Goal: Information Seeking & Learning: Learn about a topic

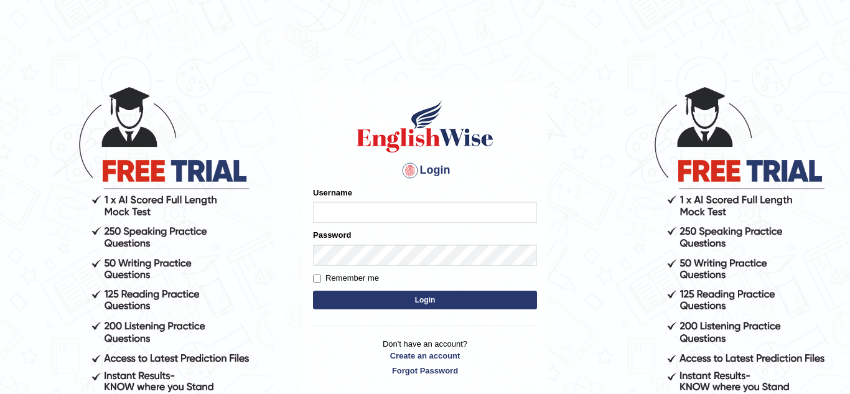
type input "Leoneves"
click at [318, 278] on input "Remember me" at bounding box center [317, 278] width 8 height 8
checkbox input "true"
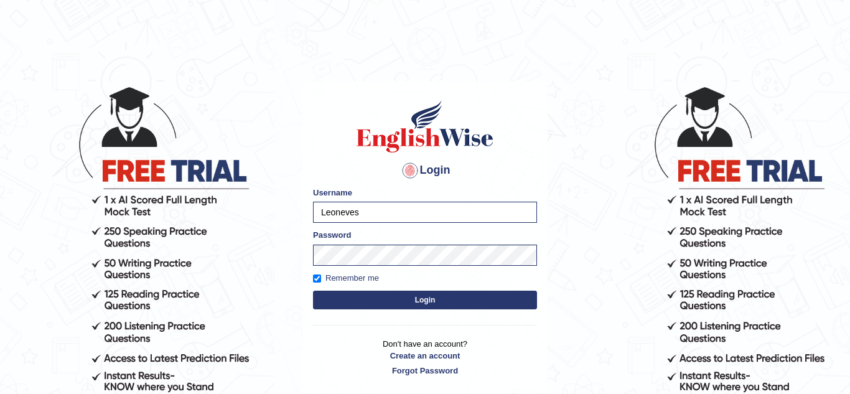
click at [345, 297] on button "Login" at bounding box center [425, 300] width 224 height 19
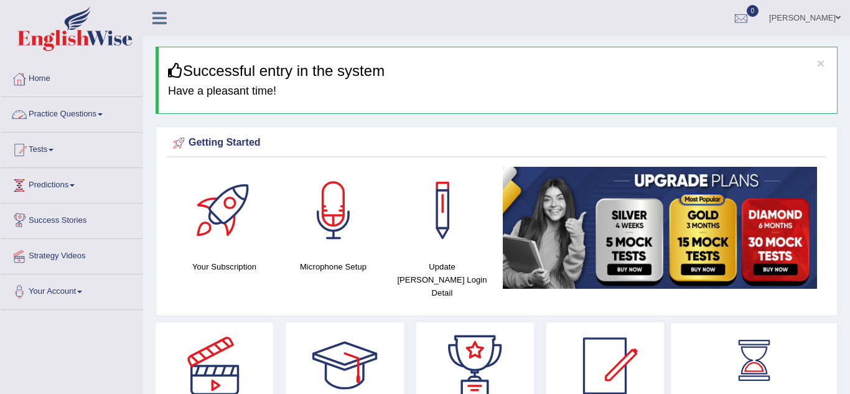
click at [80, 118] on link "Practice Questions" at bounding box center [72, 112] width 142 height 31
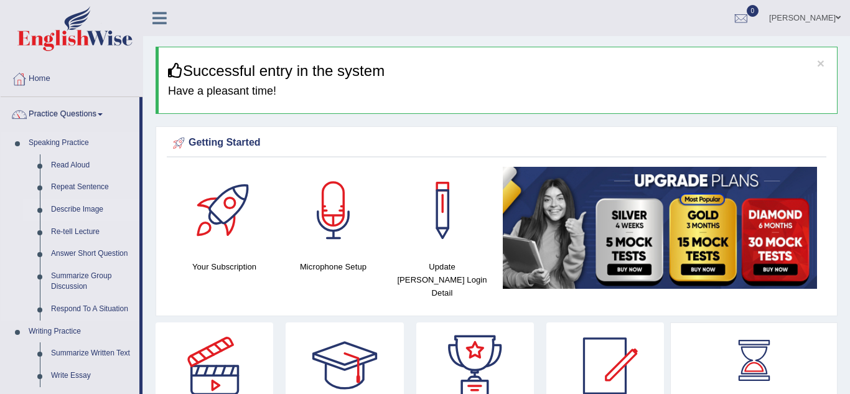
click at [92, 213] on link "Describe Image" at bounding box center [92, 210] width 94 height 22
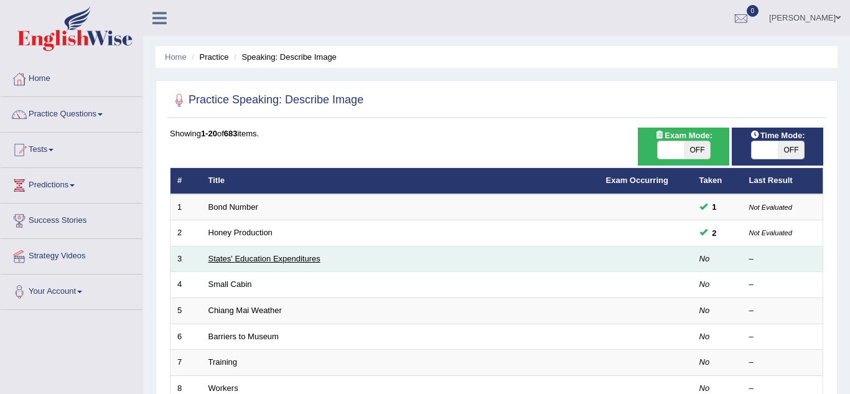
click at [236, 260] on link "States' Education Expenditures" at bounding box center [264, 258] width 112 height 9
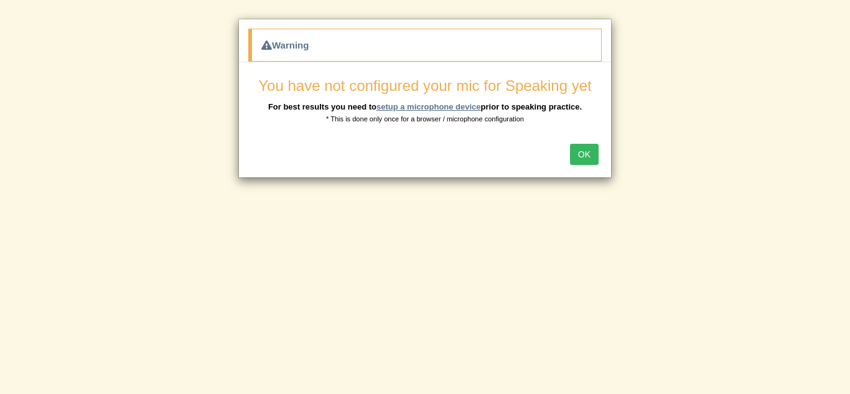
click at [405, 106] on link "setup a microphone device" at bounding box center [429, 106] width 105 height 9
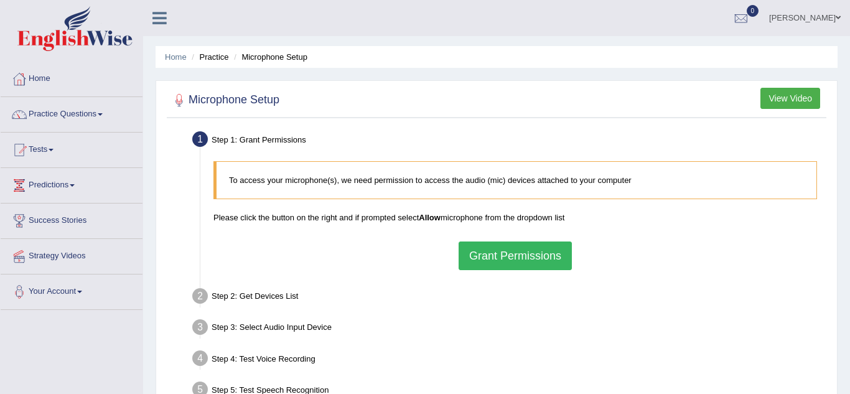
click at [484, 256] on button "Grant Permissions" at bounding box center [515, 255] width 113 height 29
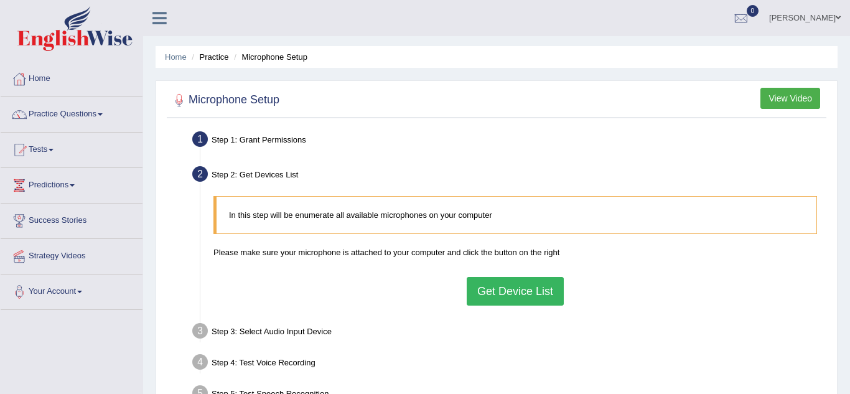
click at [507, 294] on button "Get Device List" at bounding box center [515, 291] width 97 height 29
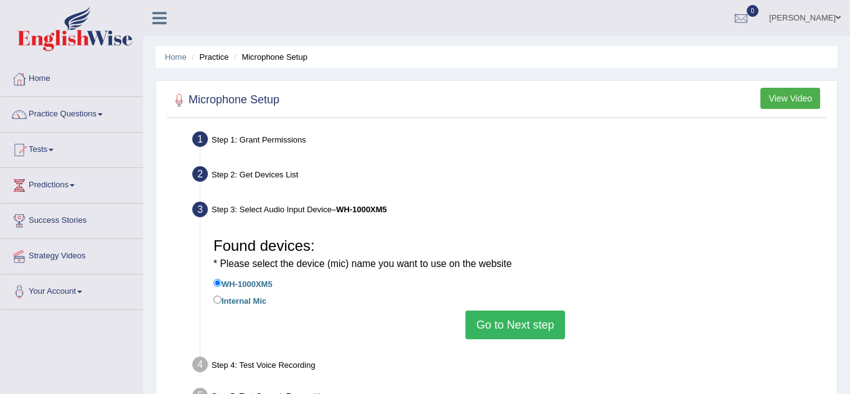
click at [528, 326] on button "Go to Next step" at bounding box center [515, 325] width 99 height 29
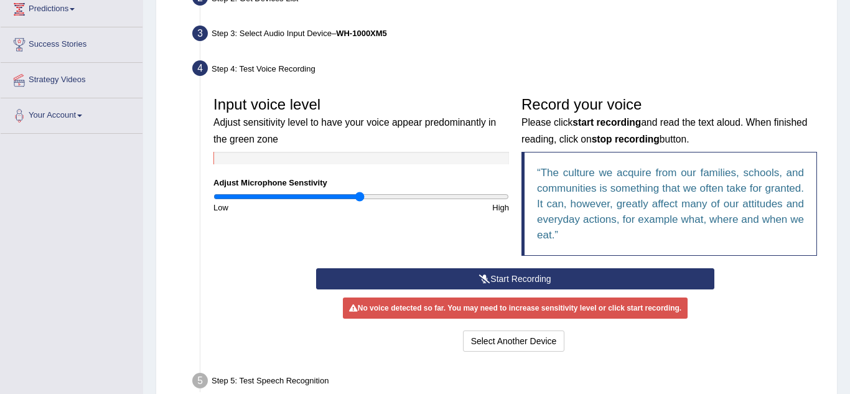
scroll to position [180, 0]
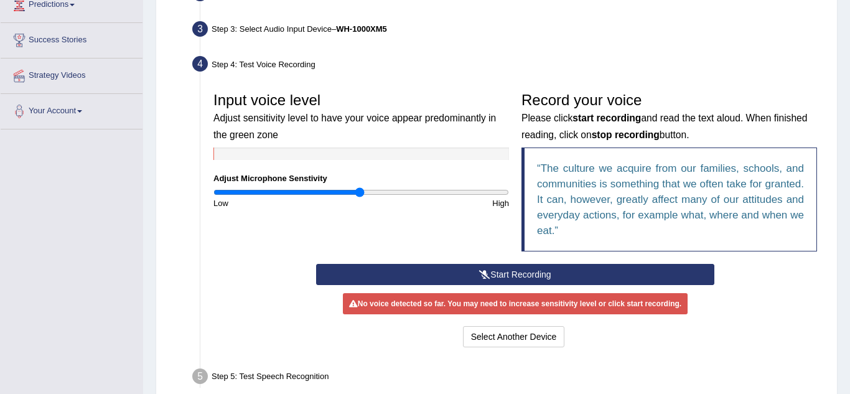
click at [540, 277] on button "Start Recording" at bounding box center [515, 274] width 398 height 21
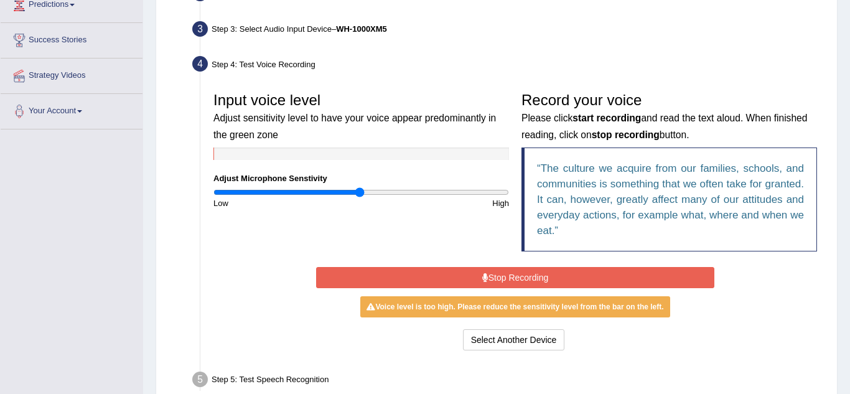
click at [540, 277] on button "Stop Recording" at bounding box center [515, 277] width 398 height 21
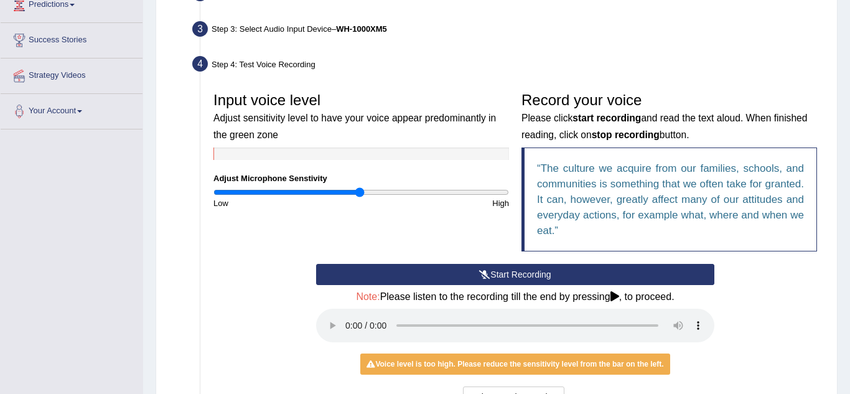
click at [542, 278] on button "Start Recording" at bounding box center [515, 274] width 398 height 21
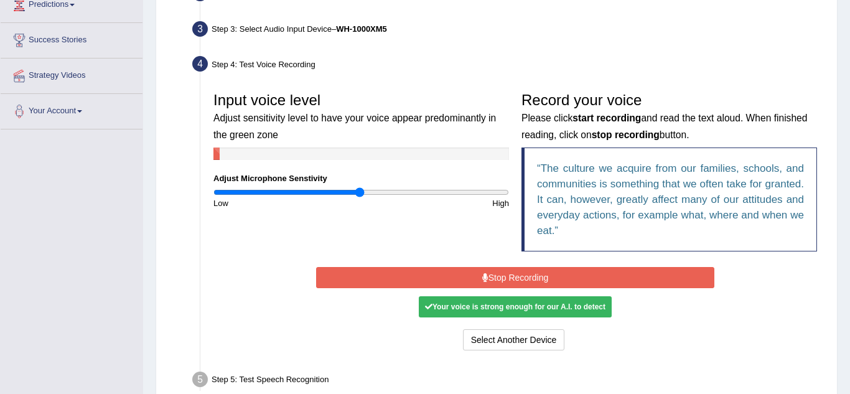
click at [542, 278] on button "Stop Recording" at bounding box center [515, 277] width 398 height 21
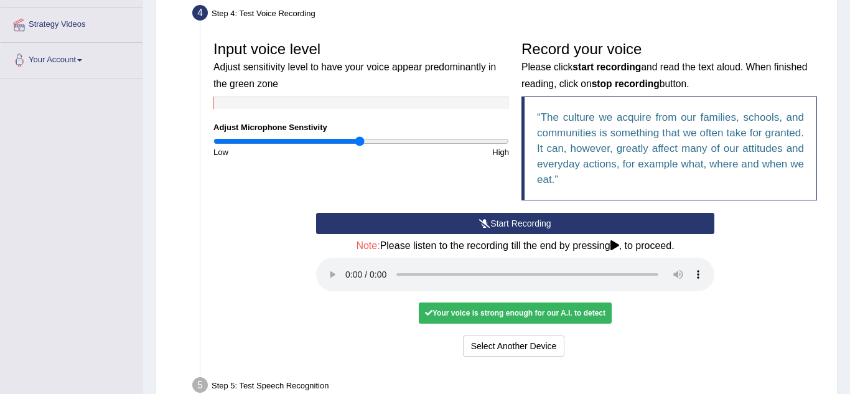
scroll to position [232, 0]
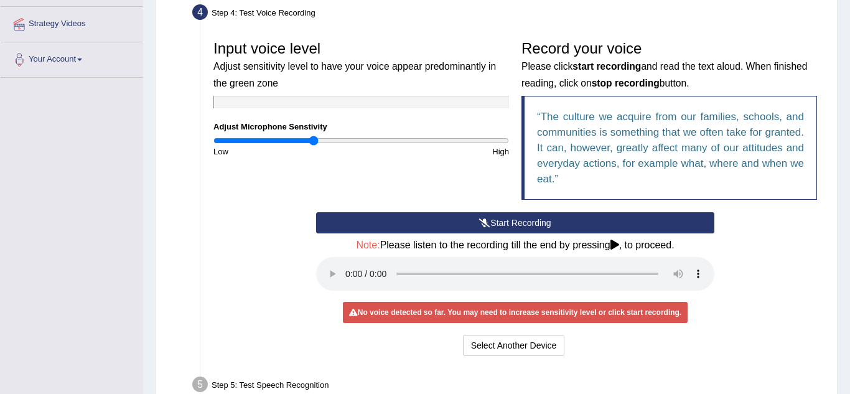
drag, startPoint x: 358, startPoint y: 143, endPoint x: 313, endPoint y: 143, distance: 44.8
click at [313, 143] on input "range" at bounding box center [361, 141] width 296 height 10
click at [563, 233] on div "Start Recording Stop Recording Note: Please listen to the recording till the en…" at bounding box center [515, 285] width 411 height 147
click at [558, 225] on button "Start Recording" at bounding box center [515, 222] width 398 height 21
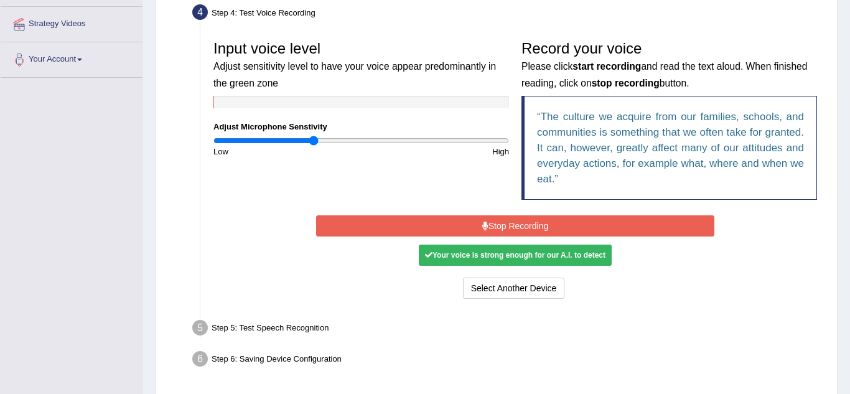
click at [558, 225] on button "Stop Recording" at bounding box center [515, 225] width 398 height 21
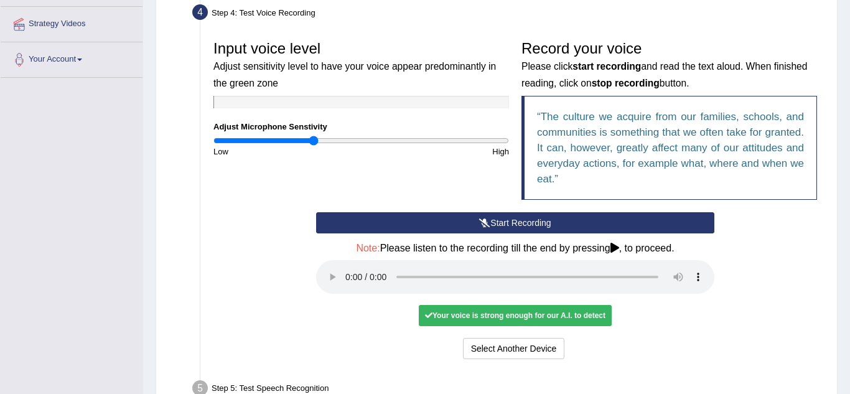
click at [558, 225] on button "Start Recording" at bounding box center [515, 222] width 398 height 21
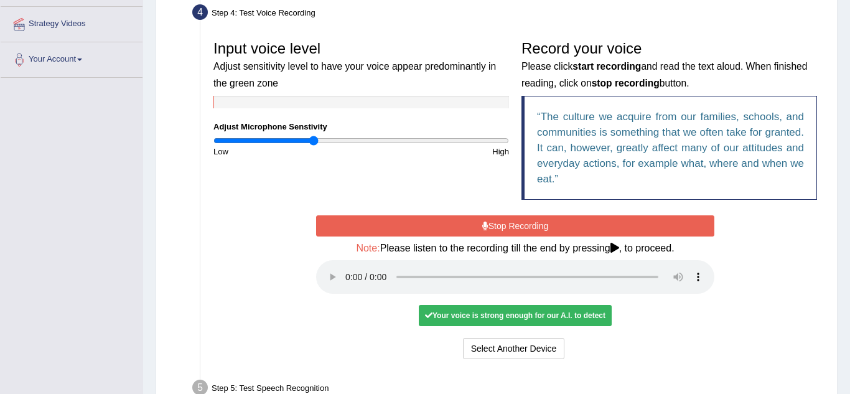
click at [508, 227] on button "Stop Recording" at bounding box center [515, 225] width 398 height 21
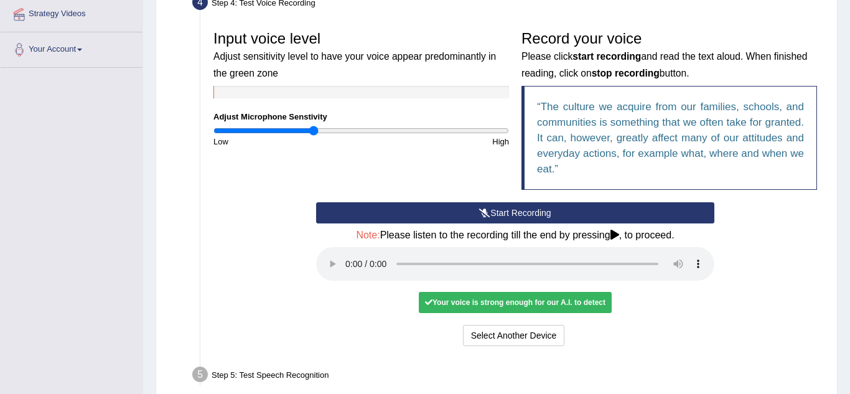
scroll to position [241, 0]
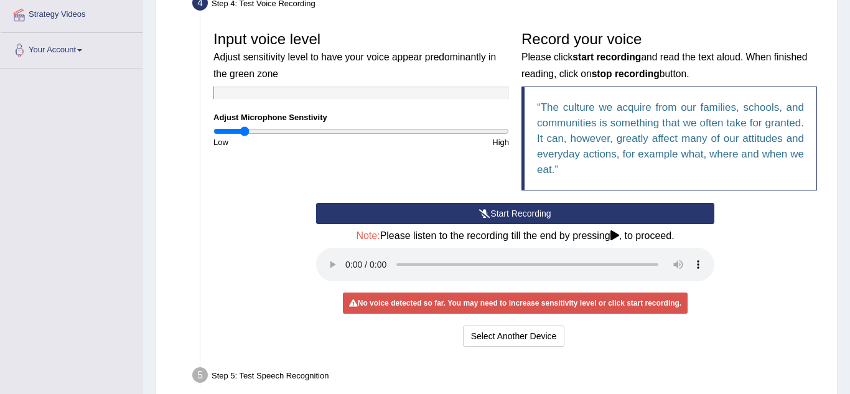
drag, startPoint x: 314, startPoint y: 130, endPoint x: 245, endPoint y: 136, distance: 69.4
click at [245, 136] on input "range" at bounding box center [361, 131] width 296 height 10
click at [519, 209] on button "Start Recording" at bounding box center [515, 213] width 398 height 21
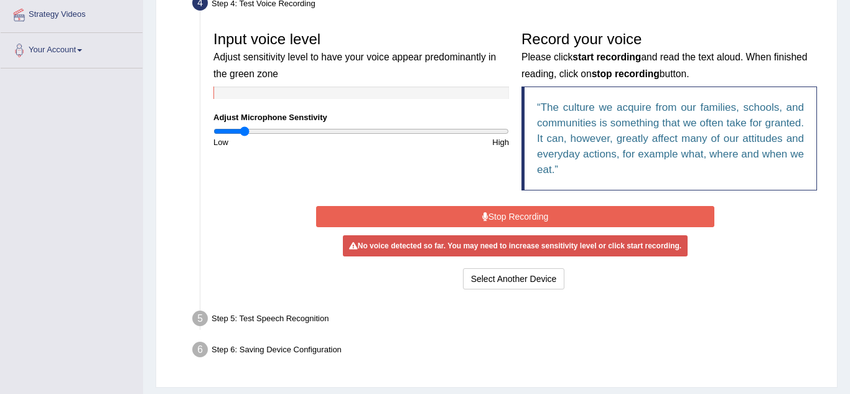
click at [519, 209] on button "Stop Recording" at bounding box center [515, 216] width 398 height 21
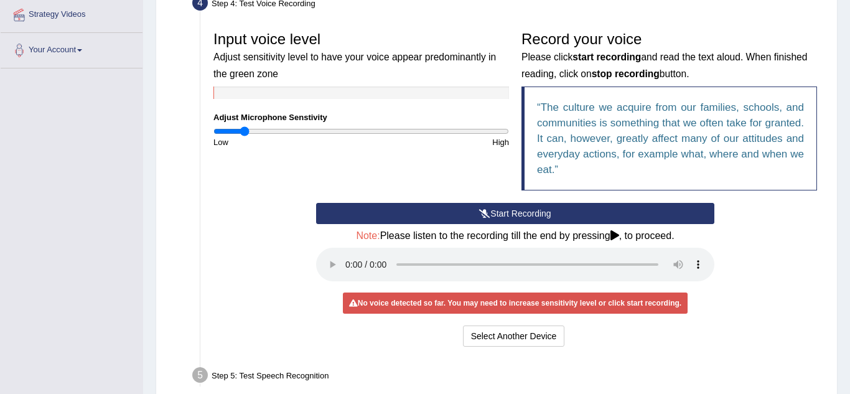
drag, startPoint x: 244, startPoint y: 137, endPoint x: 257, endPoint y: 139, distance: 13.2
click at [257, 139] on div "Low" at bounding box center [284, 142] width 154 height 12
drag, startPoint x: 243, startPoint y: 130, endPoint x: 355, endPoint y: 128, distance: 111.4
click at [355, 128] on input "range" at bounding box center [361, 131] width 296 height 10
click at [484, 210] on icon at bounding box center [484, 213] width 11 height 9
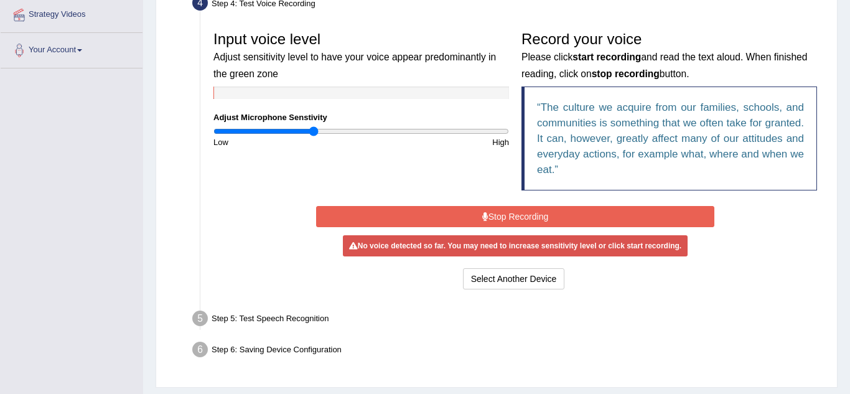
drag, startPoint x: 354, startPoint y: 131, endPoint x: 314, endPoint y: 133, distance: 39.8
click at [314, 133] on input "range" at bounding box center [361, 131] width 296 height 10
click at [528, 212] on button "Stop Recording" at bounding box center [515, 216] width 398 height 21
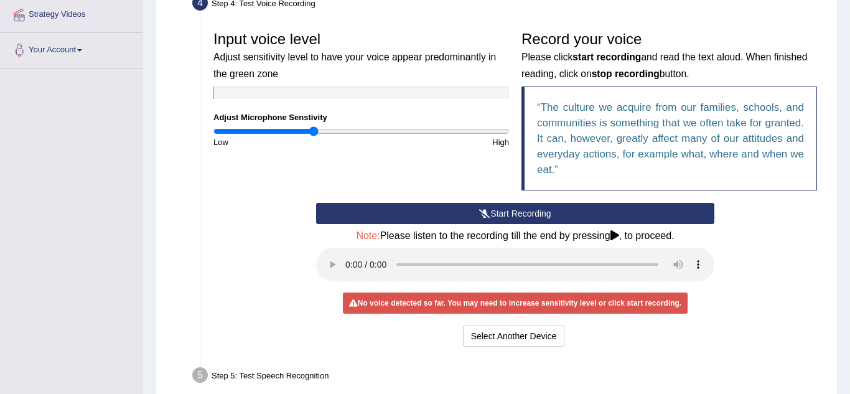
click at [528, 212] on button "Start Recording" at bounding box center [515, 213] width 398 height 21
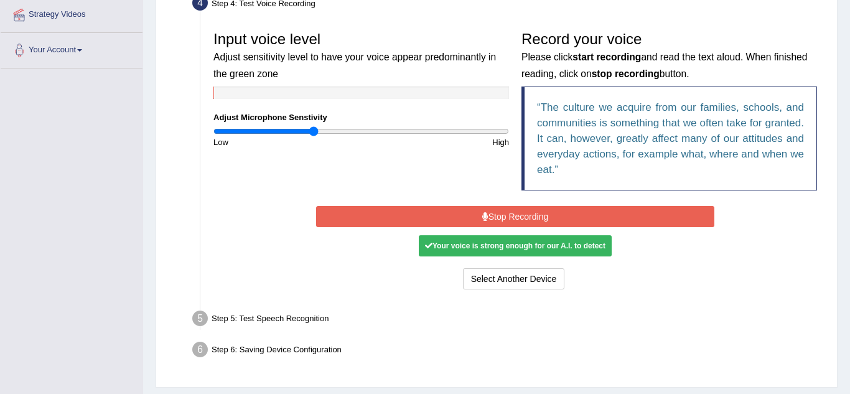
click at [492, 210] on button "Stop Recording" at bounding box center [515, 216] width 398 height 21
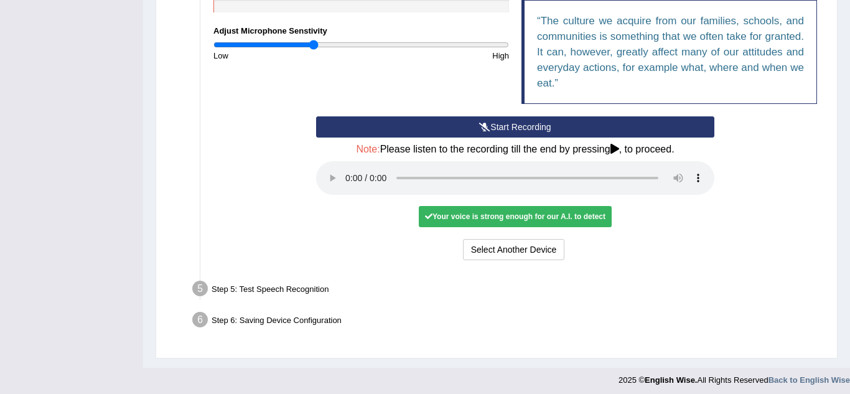
scroll to position [333, 0]
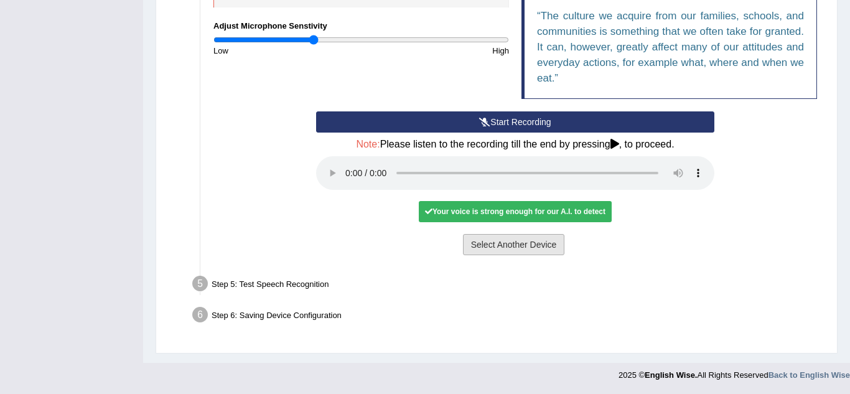
click at [515, 246] on button "Select Another Device" at bounding box center [514, 244] width 102 height 21
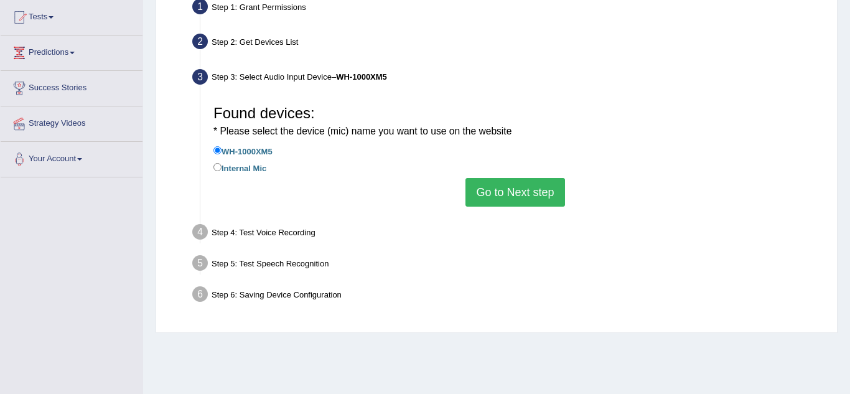
scroll to position [106, 0]
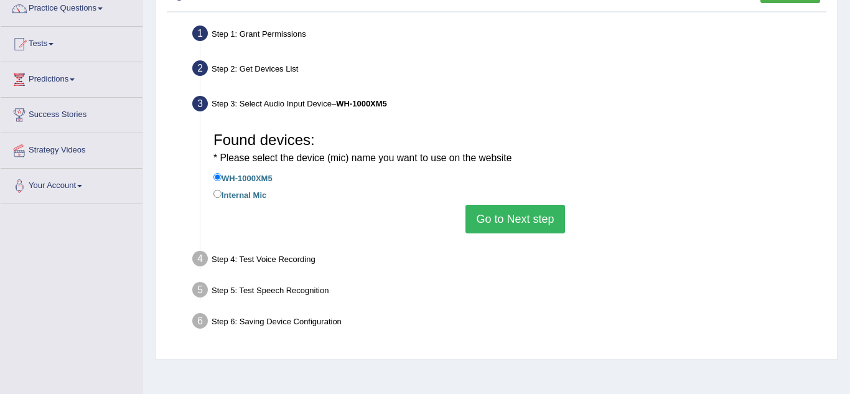
click at [533, 220] on button "Go to Next step" at bounding box center [515, 219] width 99 height 29
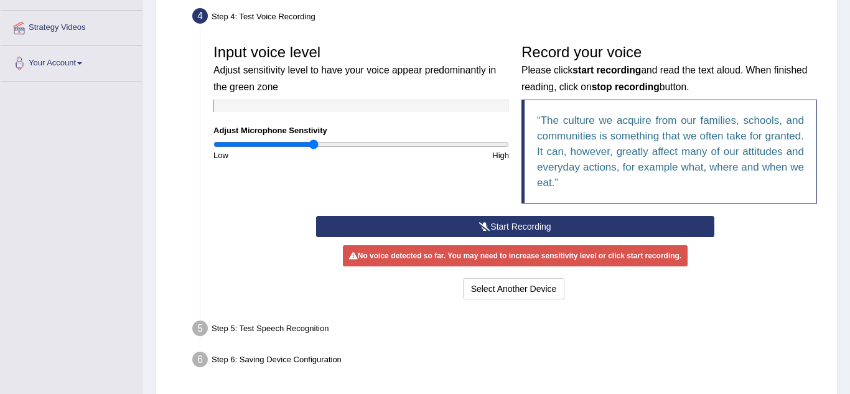
scroll to position [230, 0]
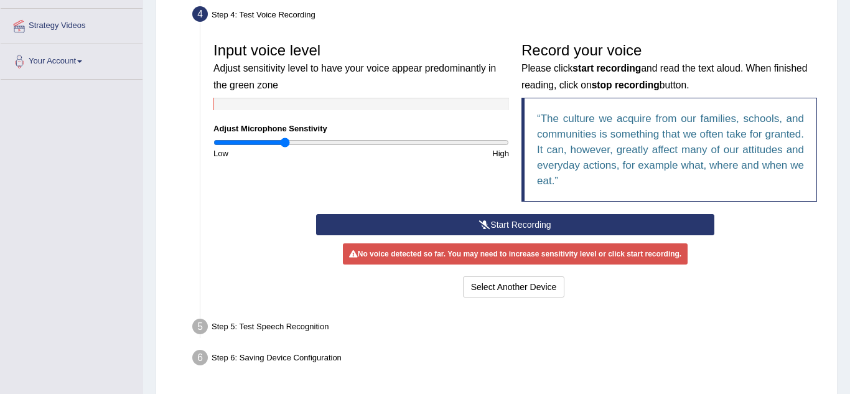
drag, startPoint x: 312, startPoint y: 144, endPoint x: 284, endPoint y: 144, distance: 28.0
click at [284, 144] on input "range" at bounding box center [361, 143] width 296 height 10
click at [536, 224] on button "Start Recording" at bounding box center [515, 224] width 398 height 21
click at [0, 0] on button "Stop Recording" at bounding box center [0, 0] width 0 height 0
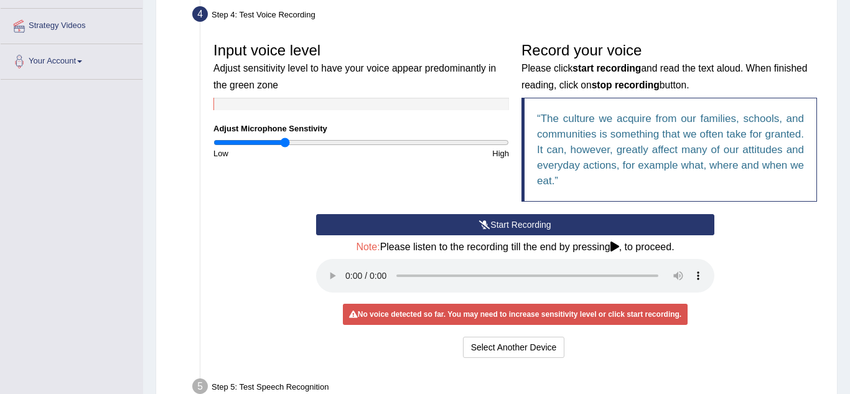
click at [547, 222] on button "Start Recording" at bounding box center [515, 224] width 398 height 21
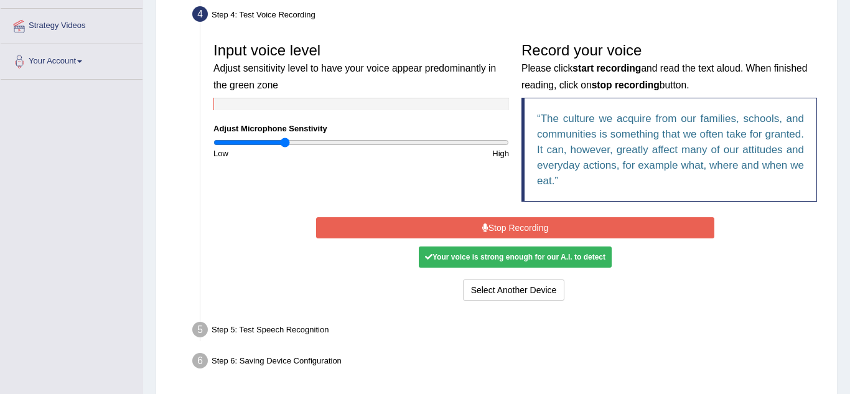
click at [482, 230] on icon at bounding box center [485, 227] width 6 height 9
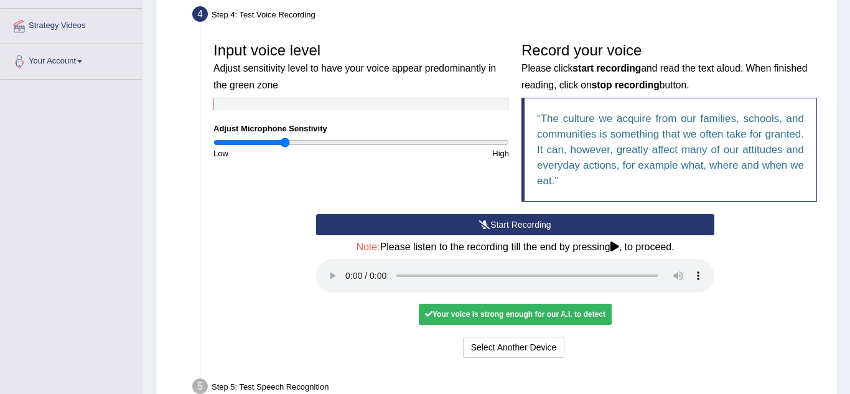
click at [521, 314] on div "Your voice is strong enough for our A.I. to detect" at bounding box center [515, 314] width 193 height 21
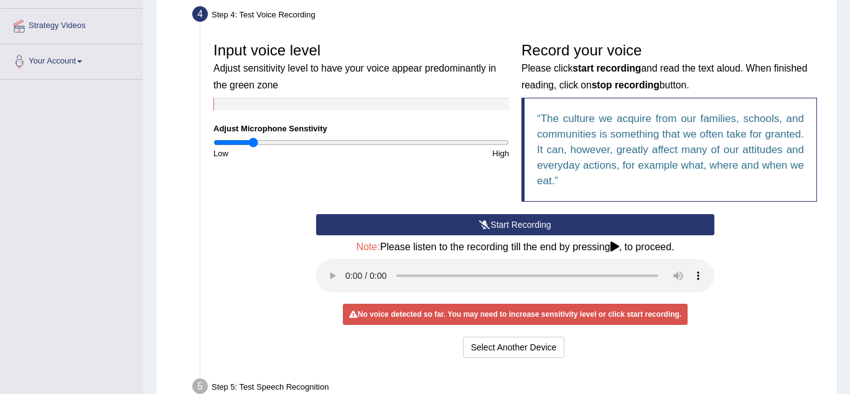
drag, startPoint x: 286, startPoint y: 144, endPoint x: 252, endPoint y: 146, distance: 33.7
click at [252, 146] on input "range" at bounding box center [361, 143] width 296 height 10
click at [453, 223] on button "Start Recording" at bounding box center [515, 224] width 398 height 21
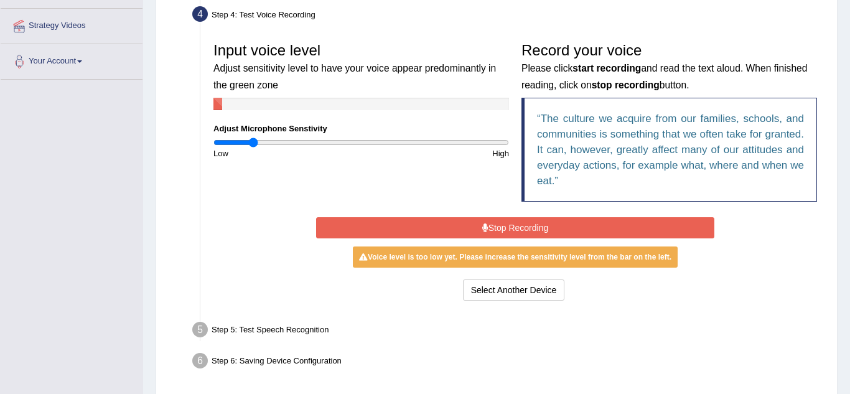
click at [453, 223] on button "Stop Recording" at bounding box center [515, 227] width 398 height 21
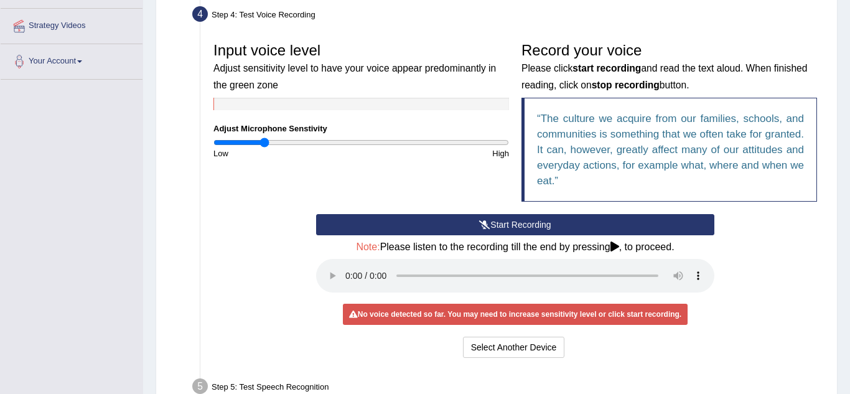
drag, startPoint x: 253, startPoint y: 139, endPoint x: 264, endPoint y: 140, distance: 11.2
click at [264, 140] on input "range" at bounding box center [361, 143] width 296 height 10
click at [412, 230] on button "Start Recording" at bounding box center [515, 224] width 398 height 21
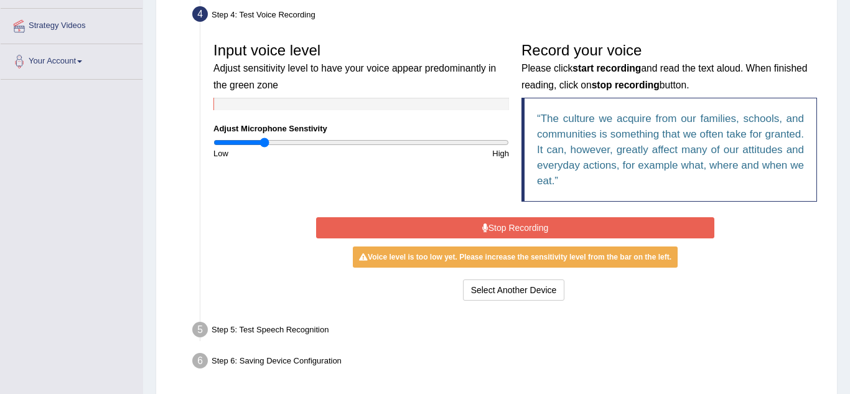
click at [408, 230] on button "Stop Recording" at bounding box center [515, 227] width 398 height 21
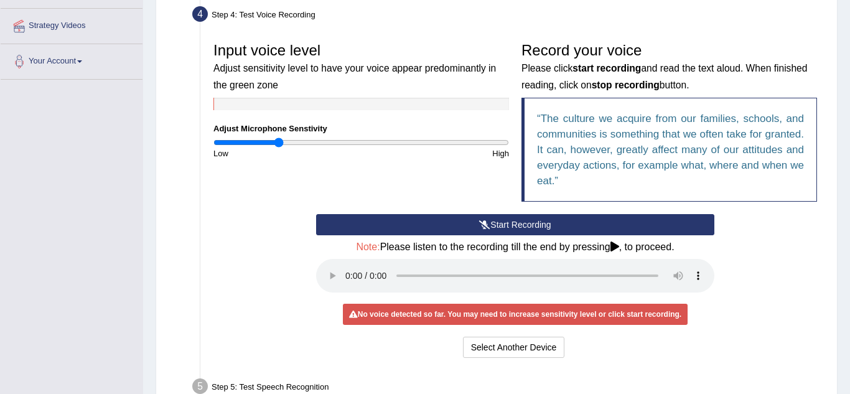
drag, startPoint x: 266, startPoint y: 146, endPoint x: 278, endPoint y: 146, distance: 12.4
type input "0.44"
click at [278, 146] on input "range" at bounding box center [361, 143] width 296 height 10
click at [456, 219] on button "Start Recording" at bounding box center [515, 224] width 398 height 21
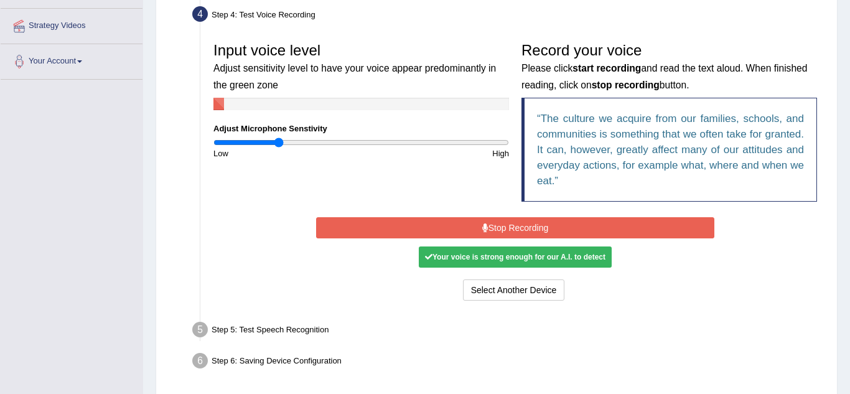
click at [495, 231] on button "Stop Recording" at bounding box center [515, 227] width 398 height 21
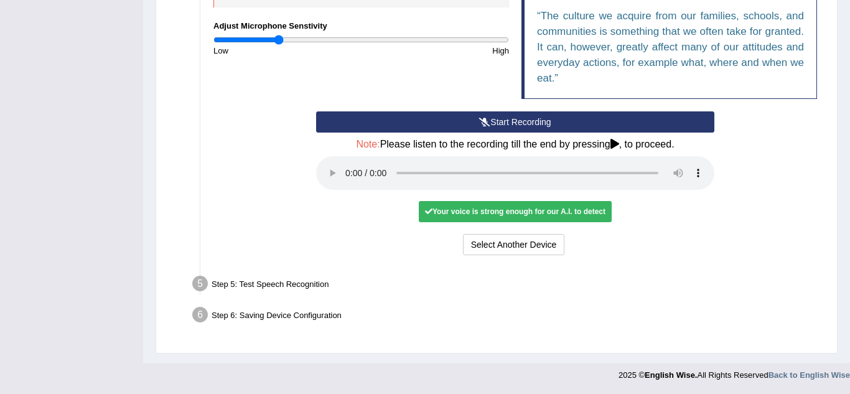
scroll to position [0, 0]
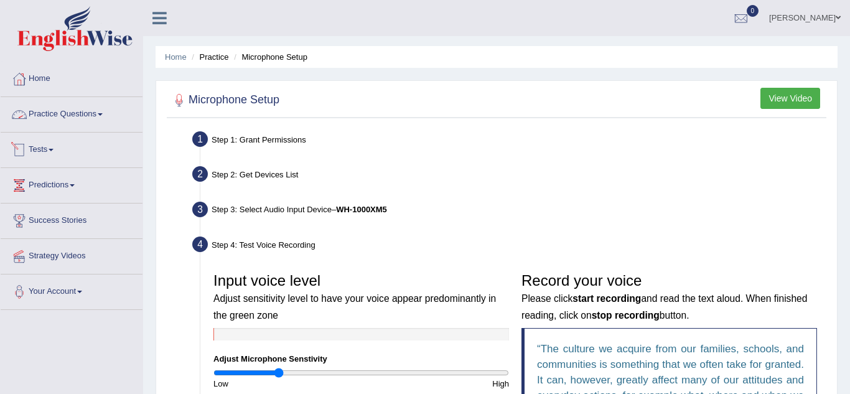
click at [59, 109] on link "Practice Questions" at bounding box center [72, 112] width 142 height 31
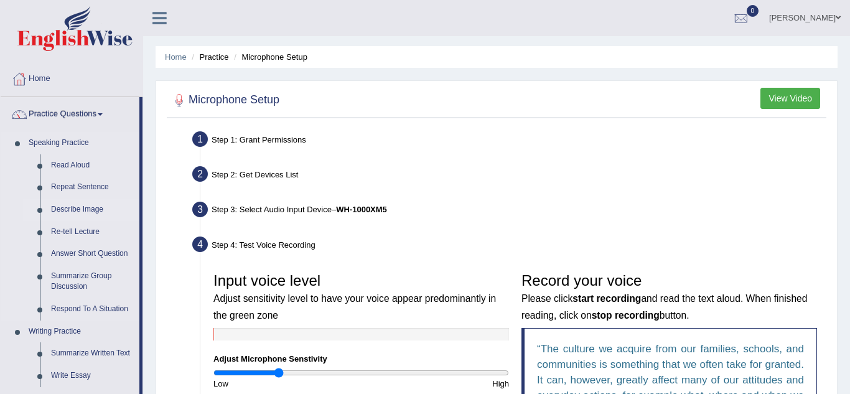
click at [86, 207] on link "Describe Image" at bounding box center [92, 210] width 94 height 22
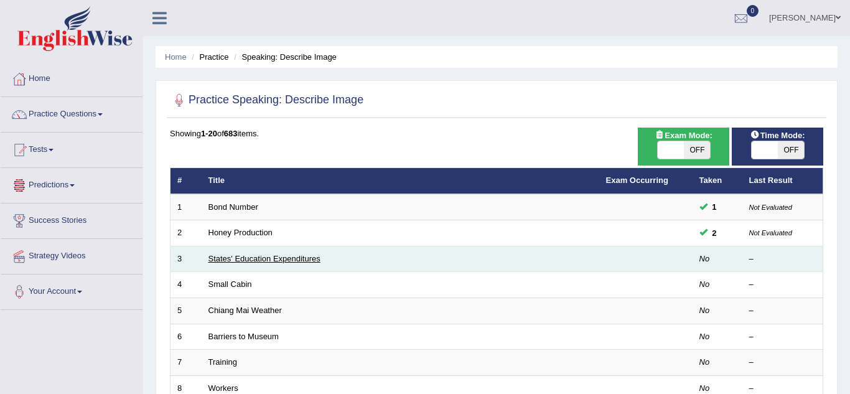
click at [235, 258] on link "States' Education Expenditures" at bounding box center [264, 258] width 112 height 9
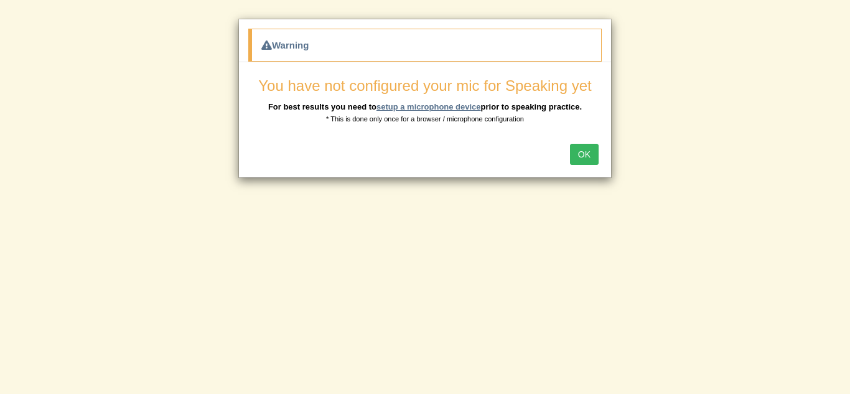
click at [393, 105] on link "setup a microphone device" at bounding box center [429, 106] width 105 height 9
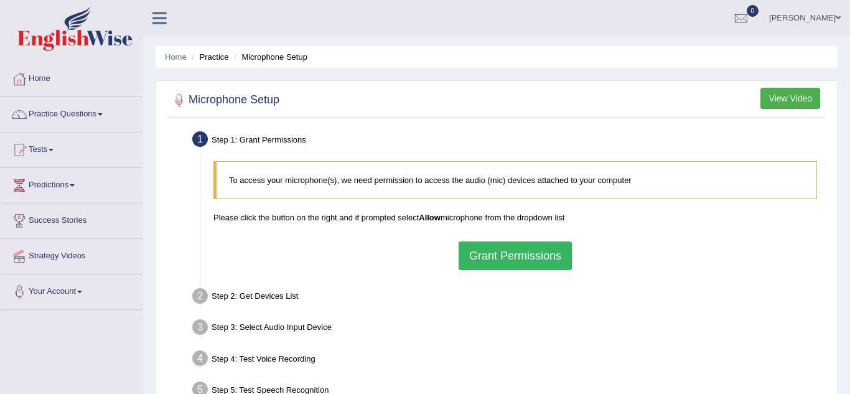
click at [517, 255] on button "Grant Permissions" at bounding box center [515, 255] width 113 height 29
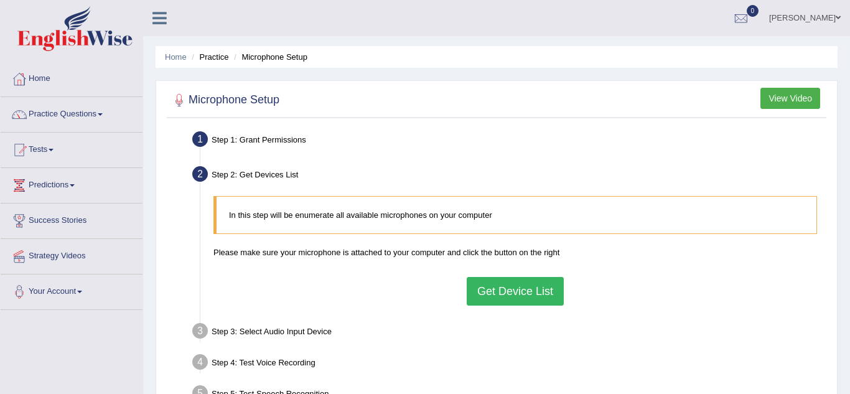
click at [518, 289] on button "Get Device List" at bounding box center [515, 291] width 97 height 29
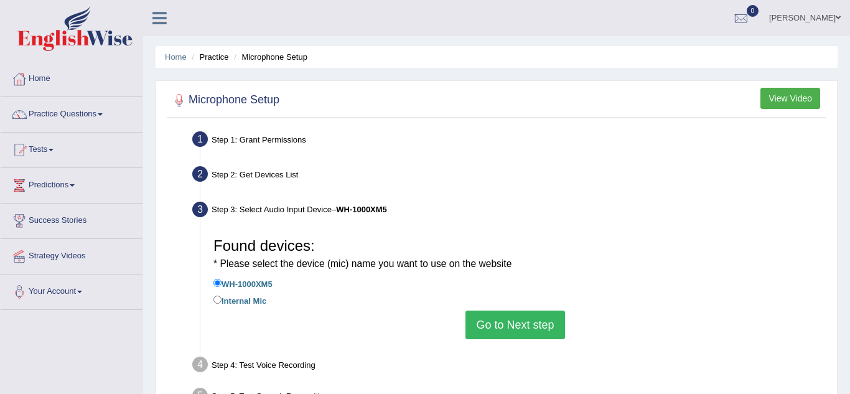
click at [526, 324] on button "Go to Next step" at bounding box center [515, 325] width 99 height 29
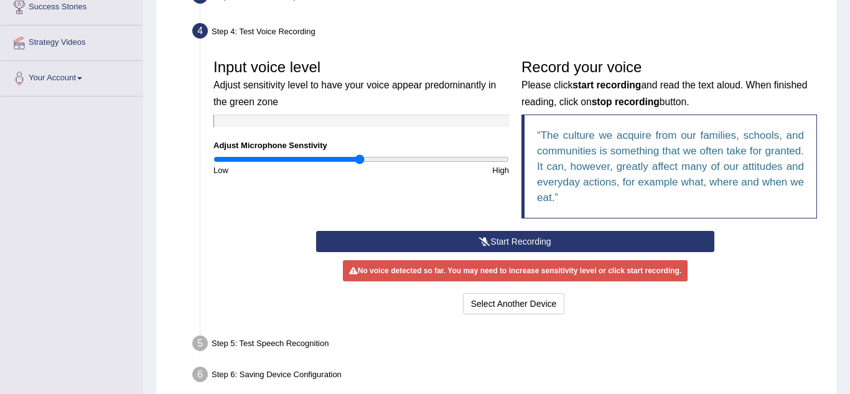
scroll to position [228, 0]
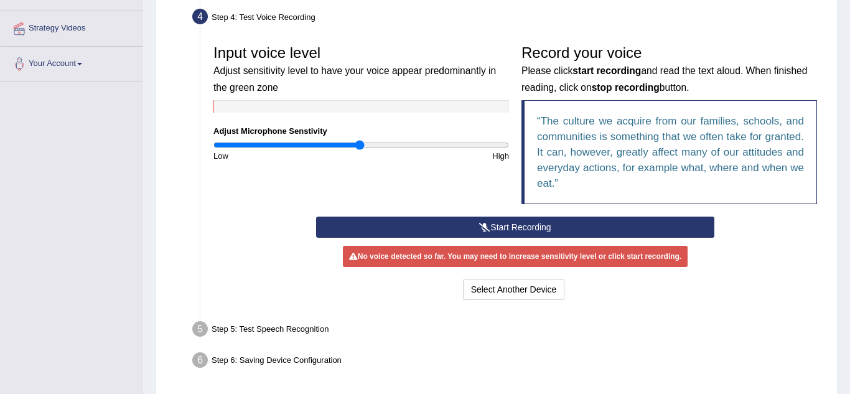
click at [557, 224] on button "Start Recording" at bounding box center [515, 227] width 398 height 21
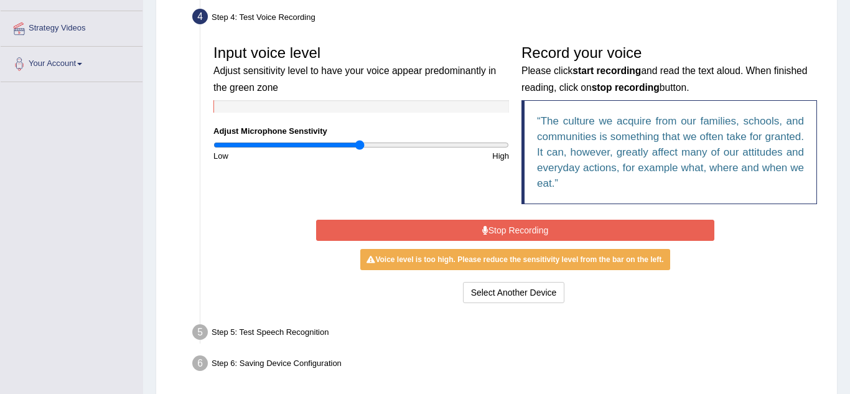
click at [557, 224] on button "Stop Recording" at bounding box center [515, 230] width 398 height 21
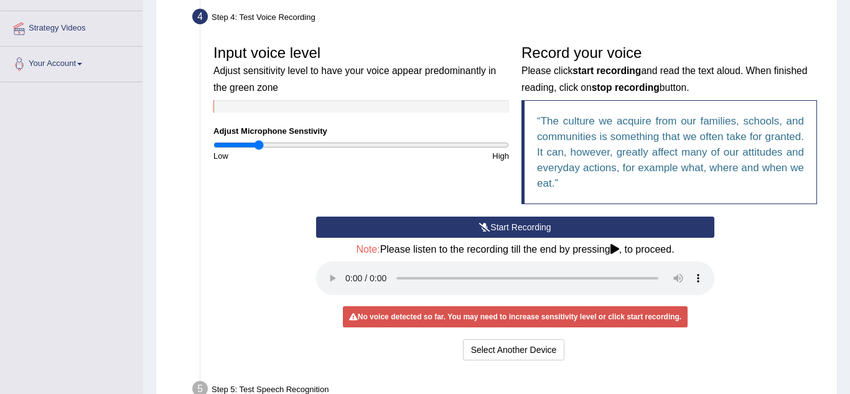
drag, startPoint x: 360, startPoint y: 146, endPoint x: 260, endPoint y: 143, distance: 99.6
click at [260, 143] on input "range" at bounding box center [361, 145] width 296 height 10
click at [412, 218] on button "Start Recording" at bounding box center [515, 227] width 398 height 21
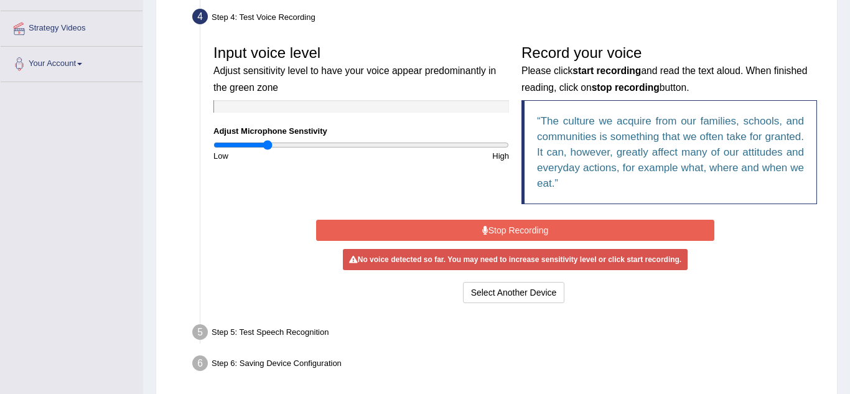
drag, startPoint x: 258, startPoint y: 146, endPoint x: 268, endPoint y: 147, distance: 10.1
click at [268, 147] on input "range" at bounding box center [361, 145] width 296 height 10
click at [445, 232] on button "Stop Recording" at bounding box center [515, 230] width 398 height 21
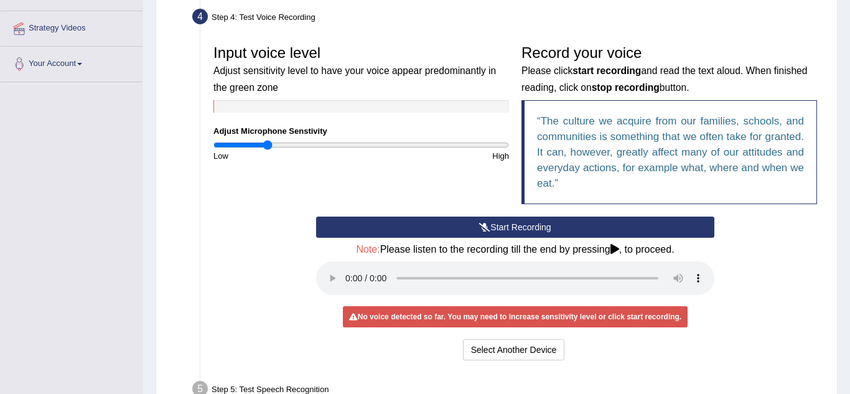
click at [456, 227] on button "Start Recording" at bounding box center [515, 227] width 398 height 21
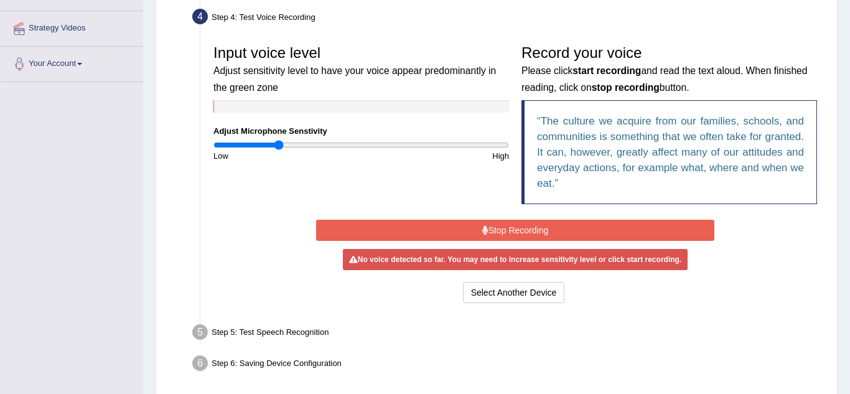
drag, startPoint x: 268, startPoint y: 144, endPoint x: 279, endPoint y: 146, distance: 10.7
click at [279, 146] on input "range" at bounding box center [361, 145] width 296 height 10
click at [426, 220] on button "Stop Recording" at bounding box center [515, 230] width 398 height 21
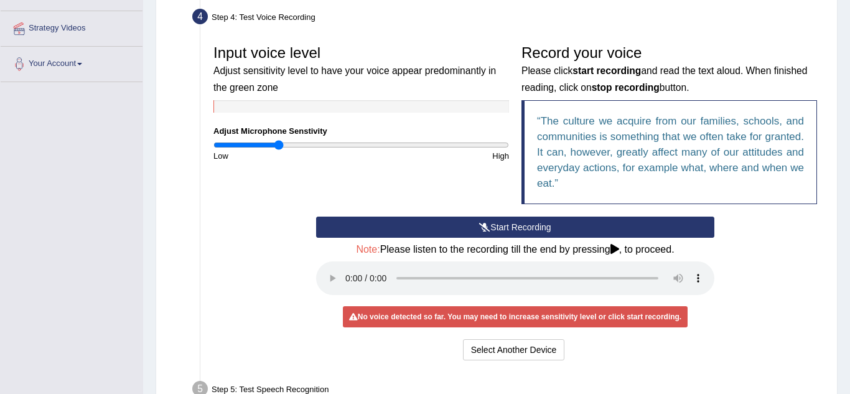
click at [426, 220] on button "Start Recording" at bounding box center [515, 227] width 398 height 21
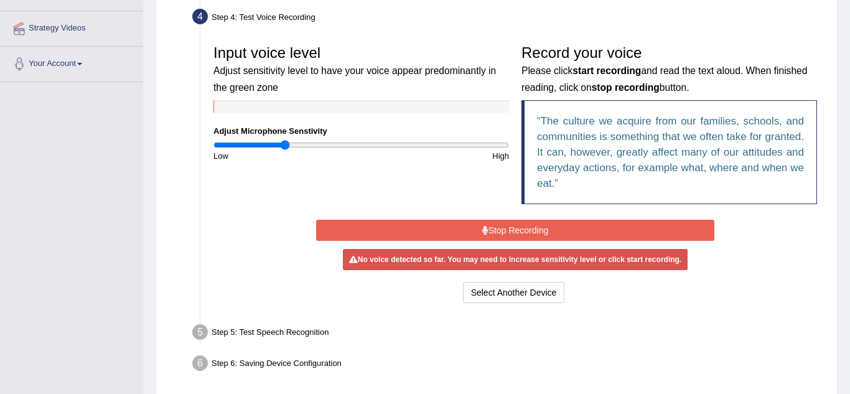
drag, startPoint x: 279, startPoint y: 145, endPoint x: 285, endPoint y: 143, distance: 6.5
click at [285, 143] on input "range" at bounding box center [361, 145] width 296 height 10
click at [436, 223] on button "Stop Recording" at bounding box center [515, 230] width 398 height 21
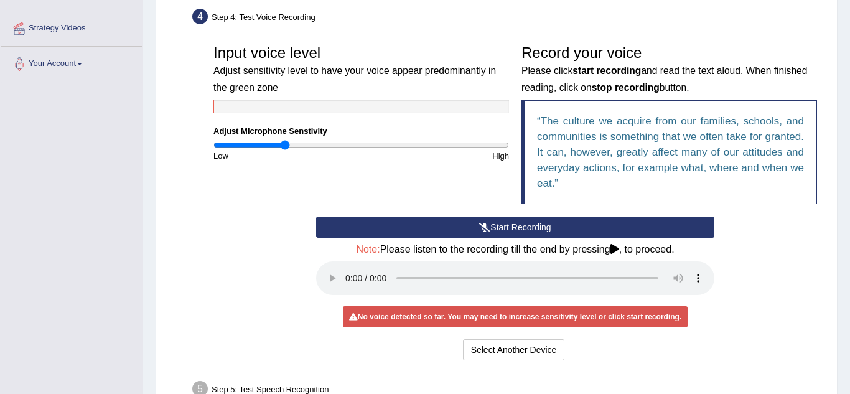
click at [436, 223] on button "Start Recording" at bounding box center [515, 227] width 398 height 21
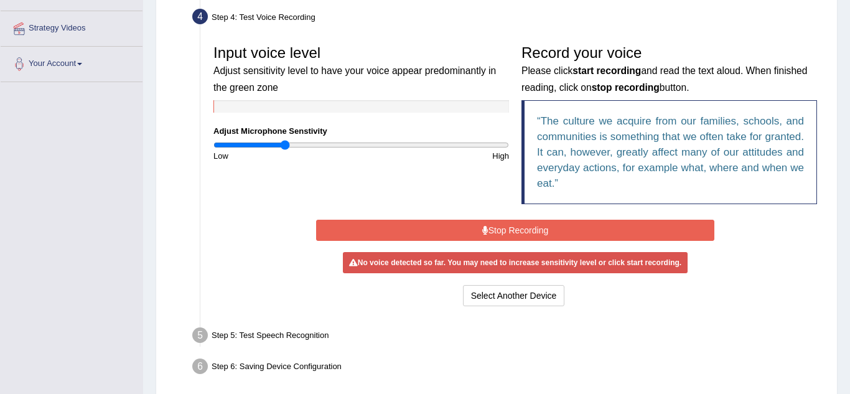
click at [436, 223] on button "Stop Recording" at bounding box center [515, 230] width 398 height 21
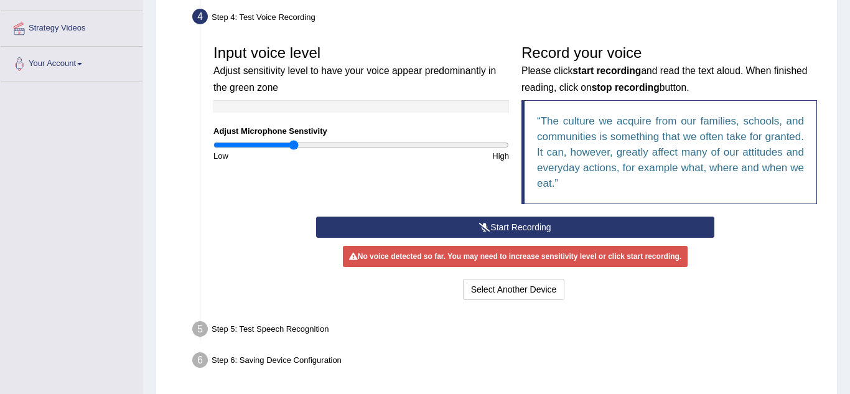
drag, startPoint x: 283, startPoint y: 146, endPoint x: 292, endPoint y: 147, distance: 8.8
click at [292, 147] on input "range" at bounding box center [361, 145] width 296 height 10
click at [416, 225] on button "Start Recording" at bounding box center [515, 227] width 398 height 21
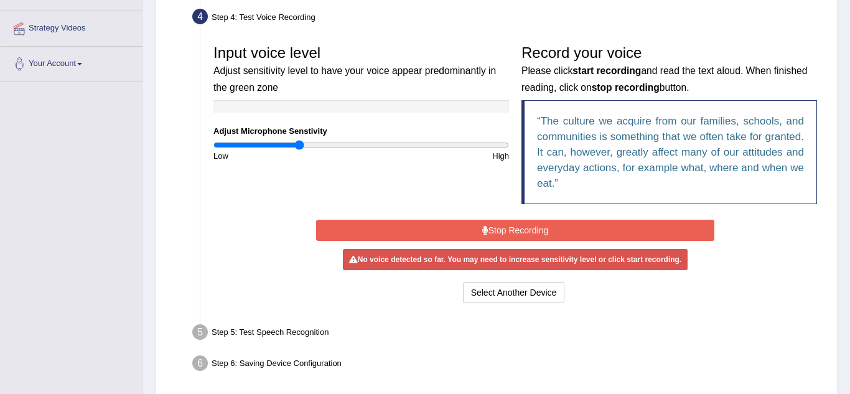
click at [298, 144] on input "range" at bounding box center [361, 145] width 296 height 10
click at [359, 230] on button "Stop Recording" at bounding box center [515, 230] width 398 height 21
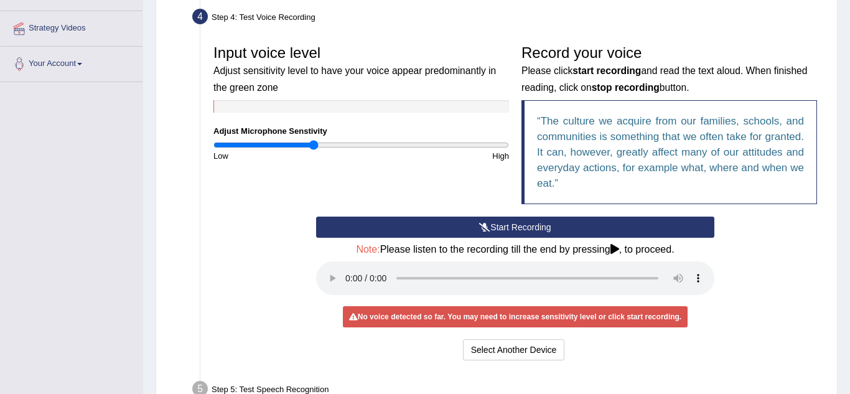
drag, startPoint x: 300, startPoint y: 146, endPoint x: 314, endPoint y: 147, distance: 13.7
type input "0.68"
click at [314, 147] on input "range" at bounding box center [361, 145] width 296 height 10
click at [447, 227] on button "Start Recording" at bounding box center [515, 227] width 398 height 21
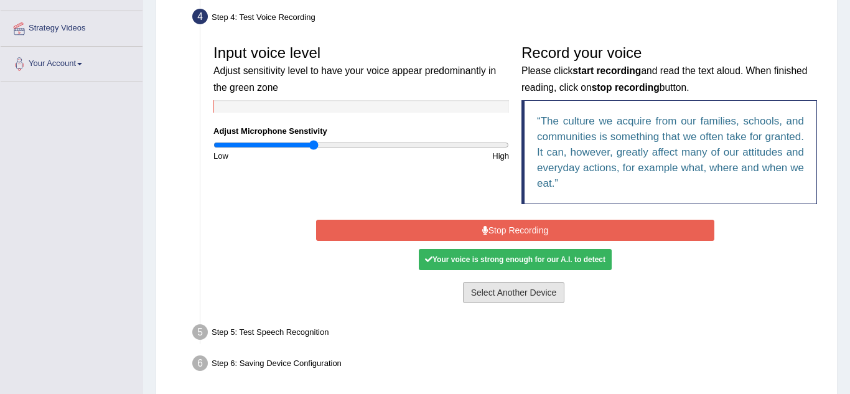
click at [527, 291] on button "Select Another Device" at bounding box center [514, 292] width 102 height 21
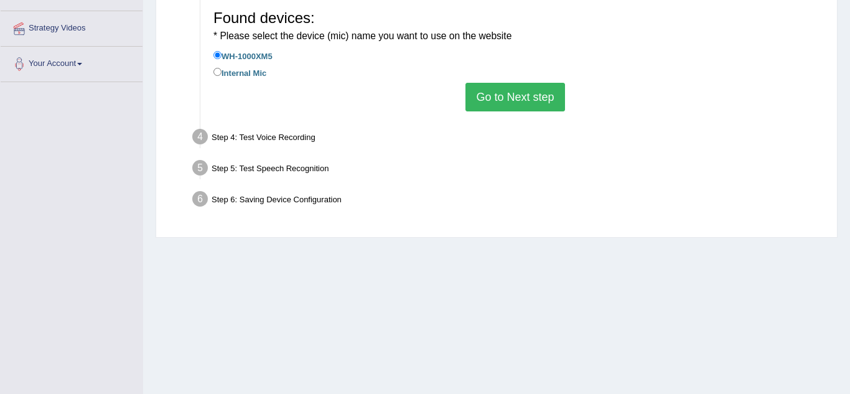
click at [234, 75] on label "Internal Mic" at bounding box center [239, 72] width 53 height 14
click at [222, 75] on input "Internal Mic" at bounding box center [217, 72] width 8 height 8
radio input "true"
click at [527, 105] on button "Go to Next step" at bounding box center [515, 97] width 99 height 29
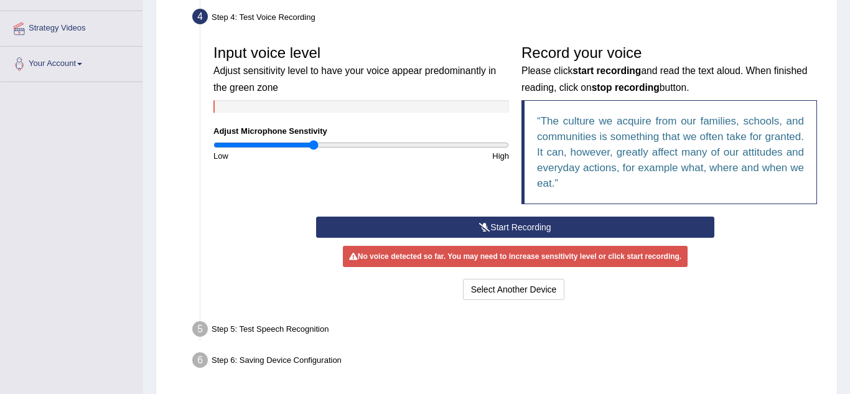
click at [498, 224] on button "Start Recording" at bounding box center [515, 227] width 398 height 21
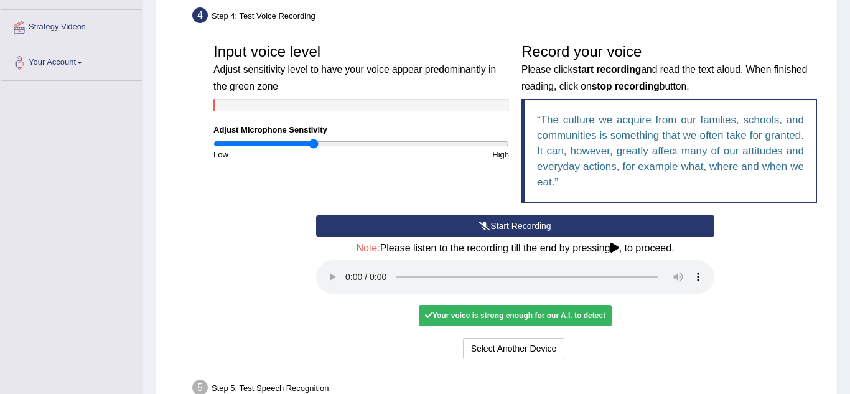
scroll to position [230, 0]
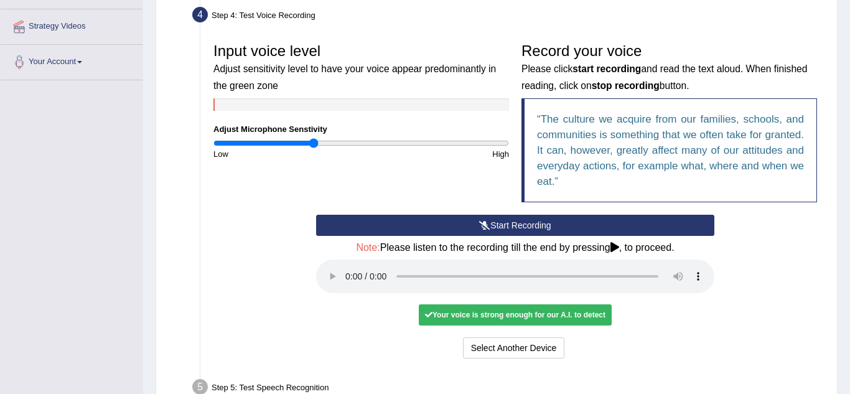
click at [517, 226] on button "Start Recording" at bounding box center [515, 225] width 398 height 21
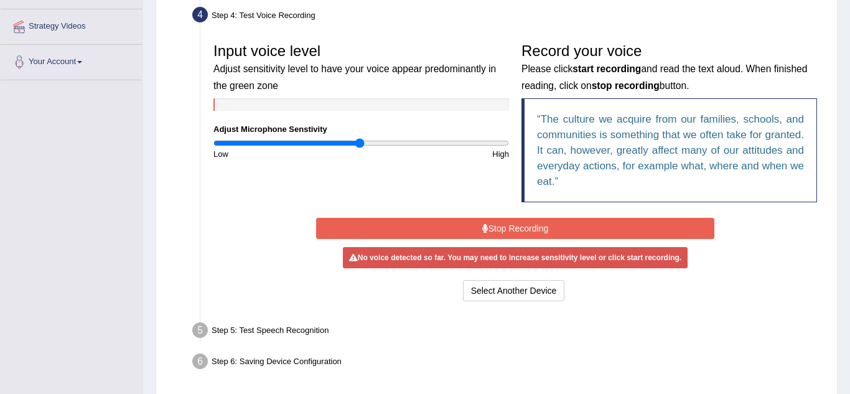
drag, startPoint x: 314, startPoint y: 146, endPoint x: 359, endPoint y: 149, distance: 45.5
click at [359, 148] on input "range" at bounding box center [361, 143] width 296 height 10
click at [452, 230] on button "Stop Recording" at bounding box center [515, 228] width 398 height 21
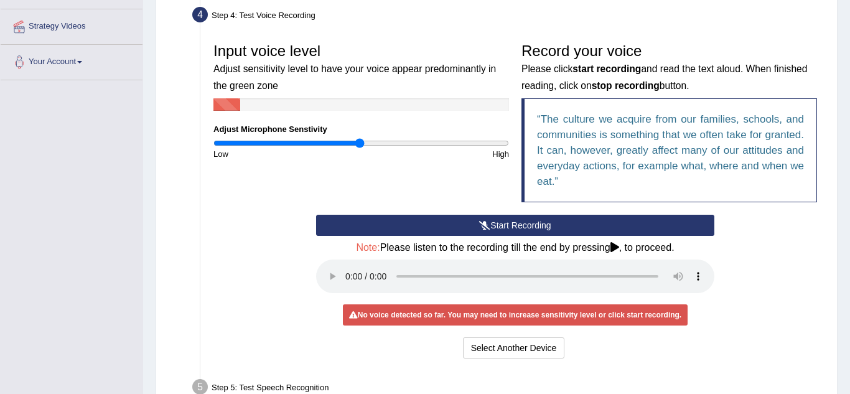
click at [452, 230] on button "Start Recording" at bounding box center [515, 225] width 398 height 21
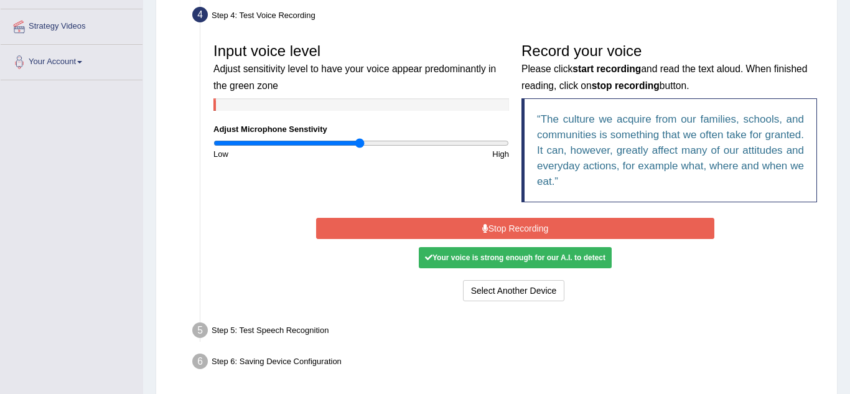
click at [452, 230] on button "Stop Recording" at bounding box center [515, 228] width 398 height 21
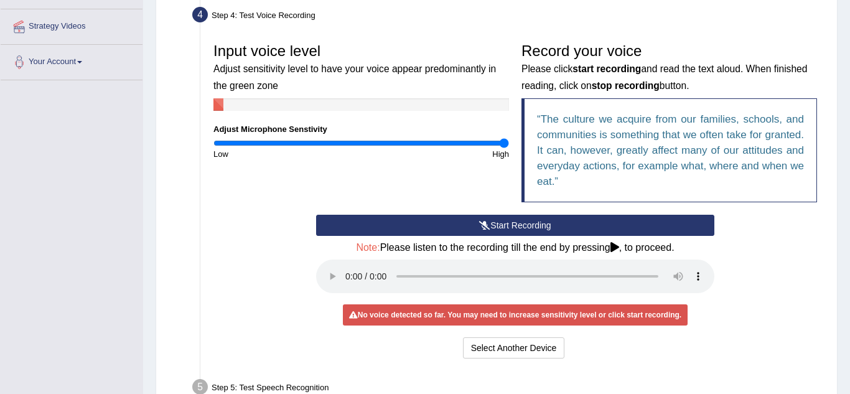
drag, startPoint x: 360, startPoint y: 144, endPoint x: 506, endPoint y: 149, distance: 146.3
click at [506, 148] on input "range" at bounding box center [361, 143] width 296 height 10
click at [495, 218] on button "Start Recording" at bounding box center [515, 225] width 398 height 21
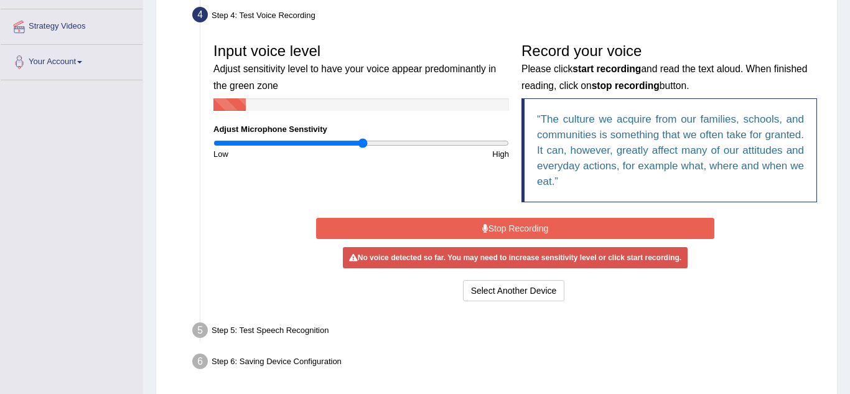
drag, startPoint x: 505, startPoint y: 144, endPoint x: 362, endPoint y: 158, distance: 144.5
click at [362, 148] on input "range" at bounding box center [361, 143] width 296 height 10
click at [470, 231] on button "Stop Recording" at bounding box center [515, 228] width 398 height 21
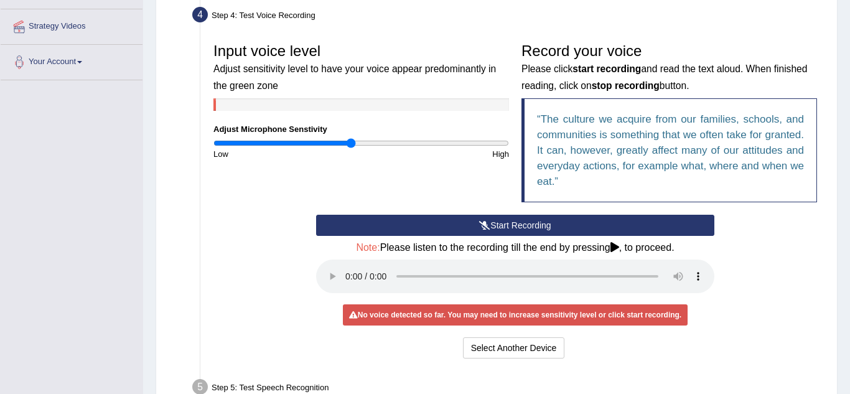
drag, startPoint x: 363, startPoint y: 143, endPoint x: 352, endPoint y: 141, distance: 11.9
type input "0.94"
click at [352, 141] on input "range" at bounding box center [361, 143] width 296 height 10
click at [423, 230] on button "Start Recording" at bounding box center [515, 225] width 398 height 21
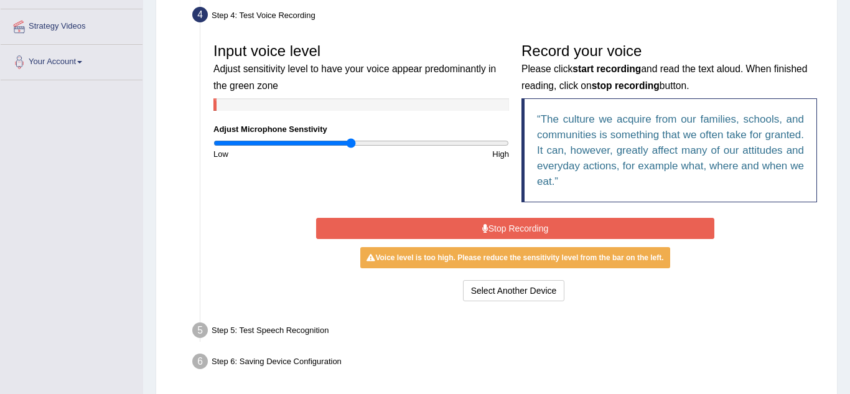
click at [423, 230] on button "Stop Recording" at bounding box center [515, 228] width 398 height 21
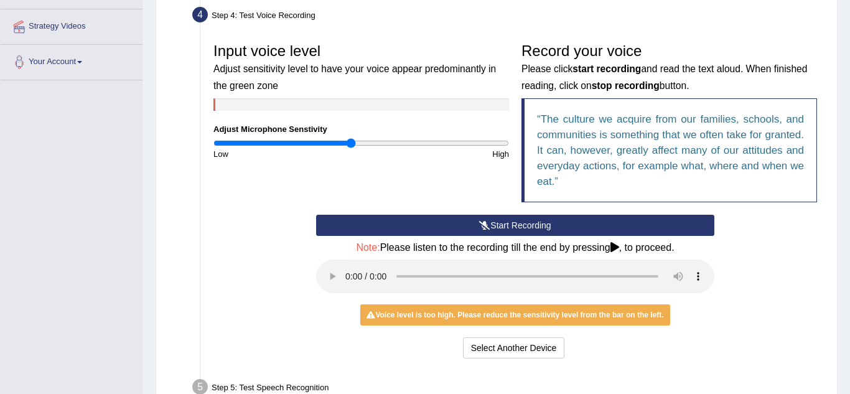
click at [508, 225] on button "Start Recording" at bounding box center [515, 225] width 398 height 21
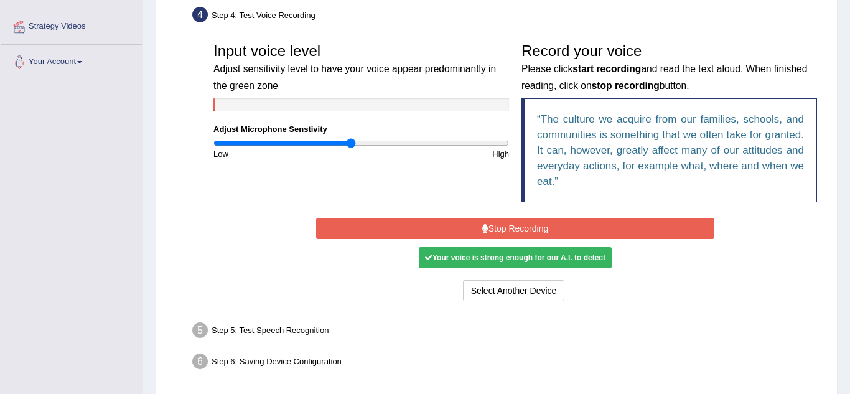
click at [508, 225] on button "Stop Recording" at bounding box center [515, 228] width 398 height 21
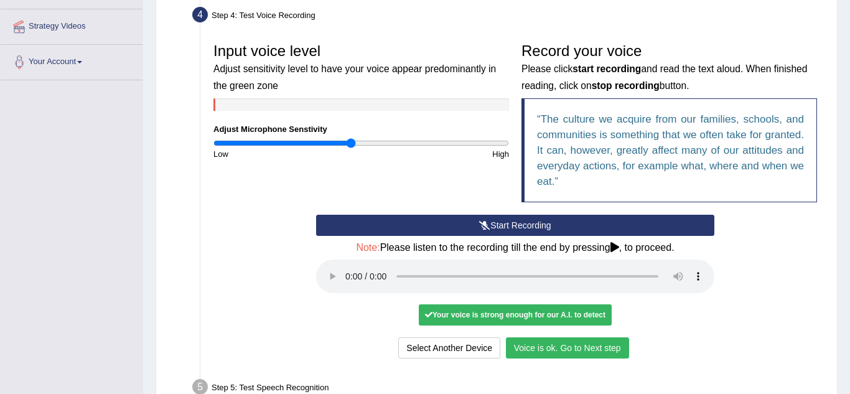
click at [587, 350] on button "Voice is ok. Go to Next step" at bounding box center [567, 347] width 123 height 21
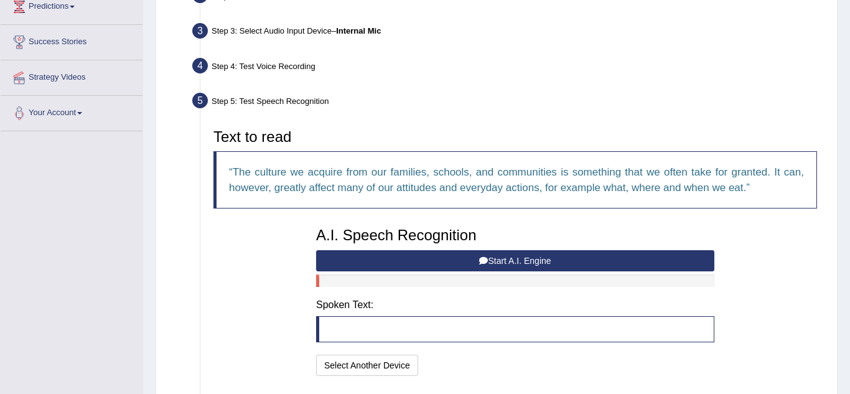
scroll to position [269, 0]
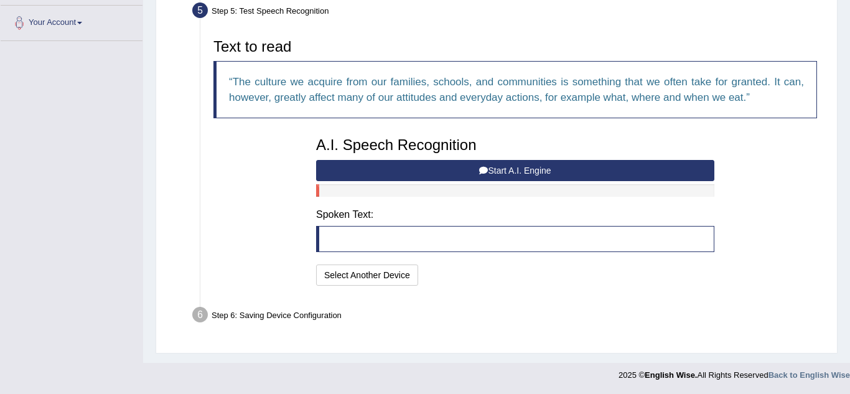
click at [377, 236] on blockquote at bounding box center [515, 239] width 398 height 26
click at [463, 172] on button "Start A.I. Engine" at bounding box center [515, 170] width 398 height 21
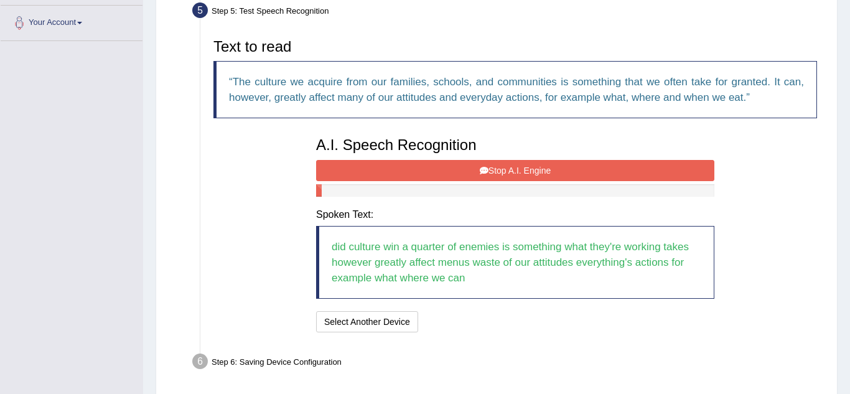
click at [498, 169] on button "Stop A.I. Engine" at bounding box center [515, 170] width 398 height 21
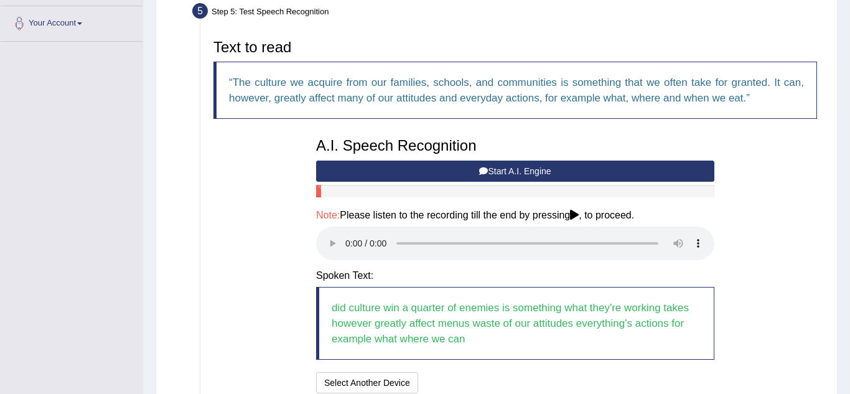
scroll to position [265, 0]
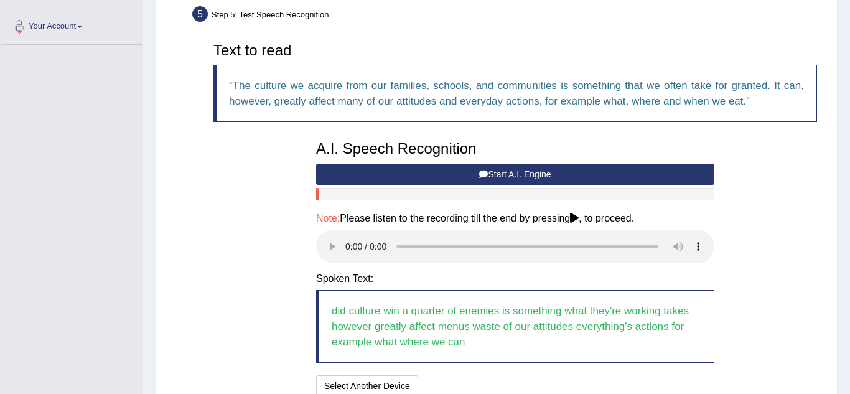
click at [512, 173] on button "Start A.I. Engine" at bounding box center [515, 174] width 398 height 21
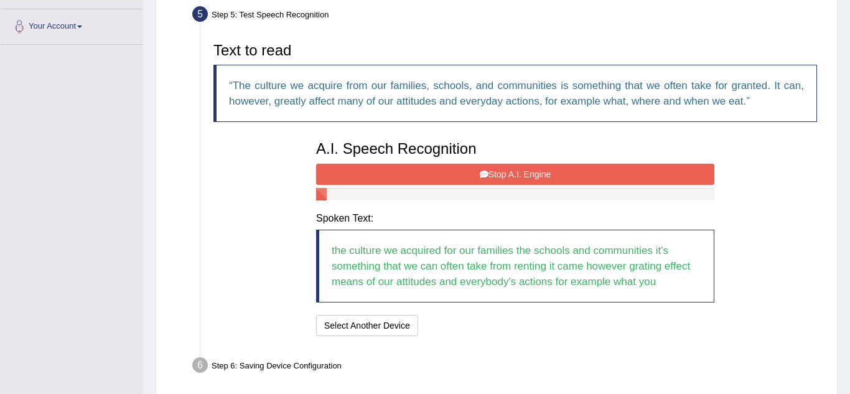
click at [511, 173] on button "Stop A.I. Engine" at bounding box center [515, 174] width 398 height 21
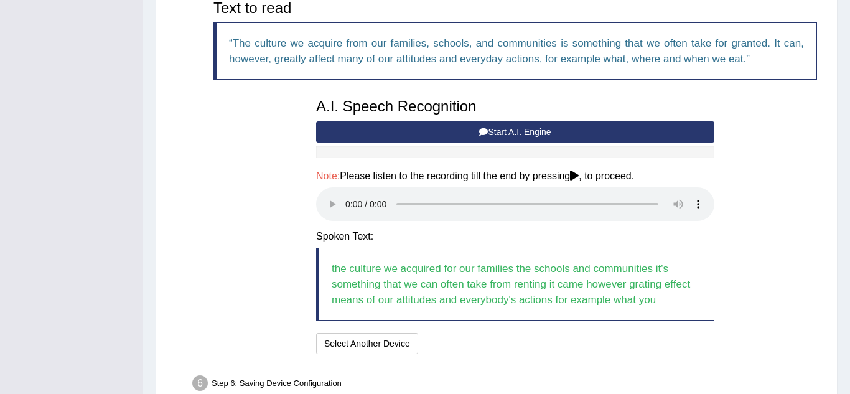
scroll to position [307, 0]
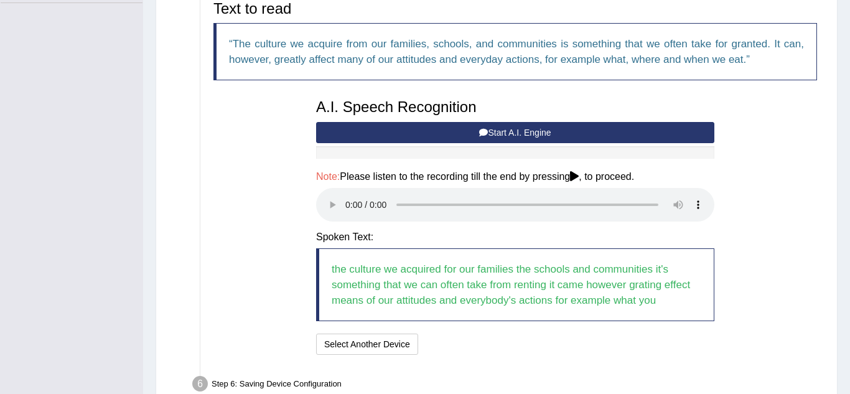
click at [439, 129] on button "Start A.I. Engine" at bounding box center [515, 132] width 398 height 21
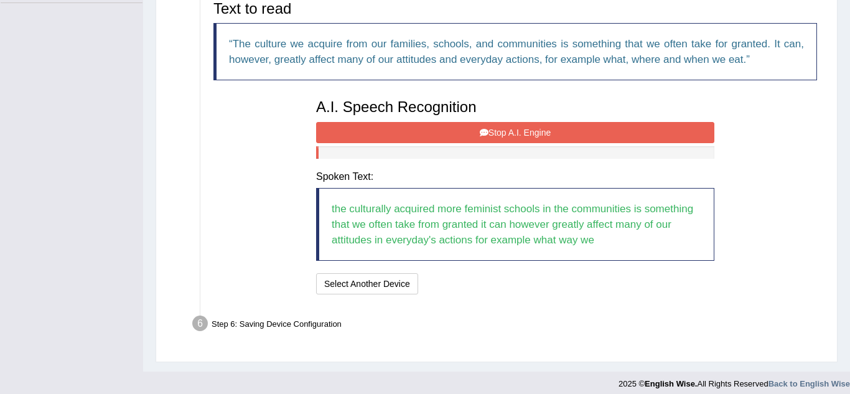
click at [439, 129] on button "Stop A.I. Engine" at bounding box center [515, 132] width 398 height 21
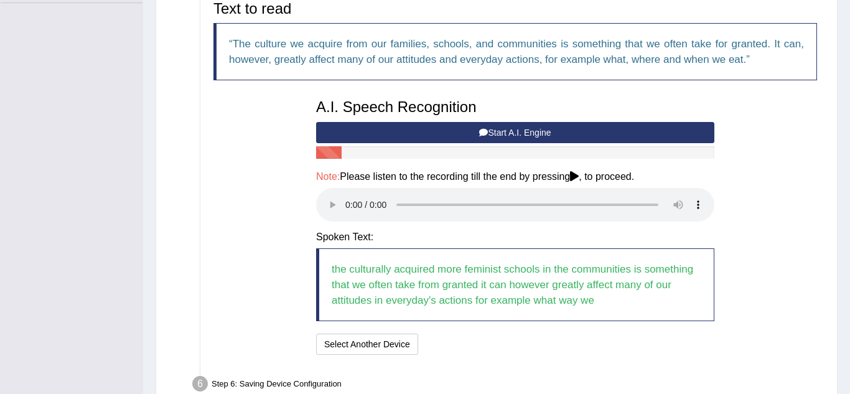
click at [427, 131] on button "Start A.I. Engine" at bounding box center [515, 132] width 398 height 21
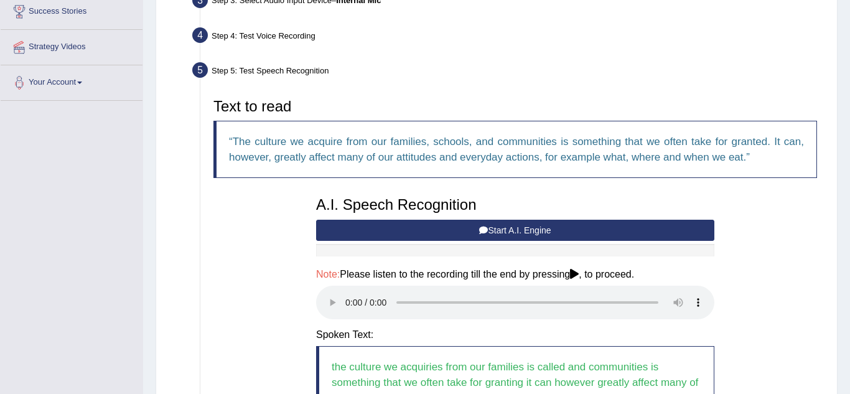
scroll to position [208, 0]
click at [536, 225] on button "Start A.I. Engine" at bounding box center [515, 230] width 398 height 21
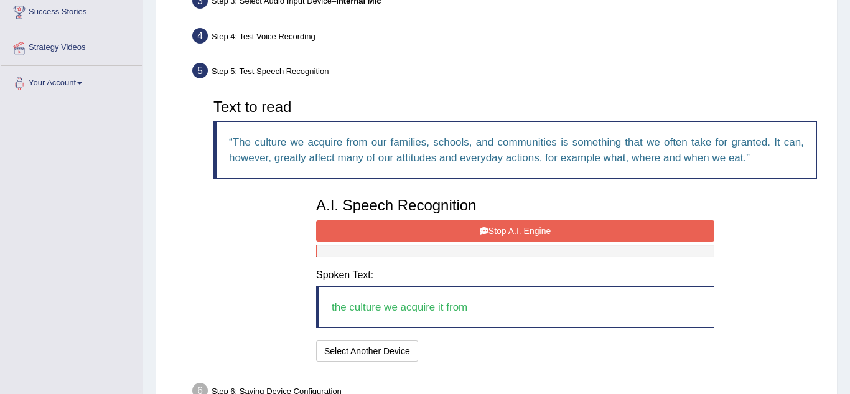
drag, startPoint x: 232, startPoint y: 140, endPoint x: 450, endPoint y: 154, distance: 218.3
click at [450, 154] on q "The culture we acquire from our families, schools, and communities is something…" at bounding box center [516, 149] width 575 height 27
click at [474, 222] on button "Stop A.I. Engine" at bounding box center [515, 230] width 398 height 21
